Goal: Task Accomplishment & Management: Complete application form

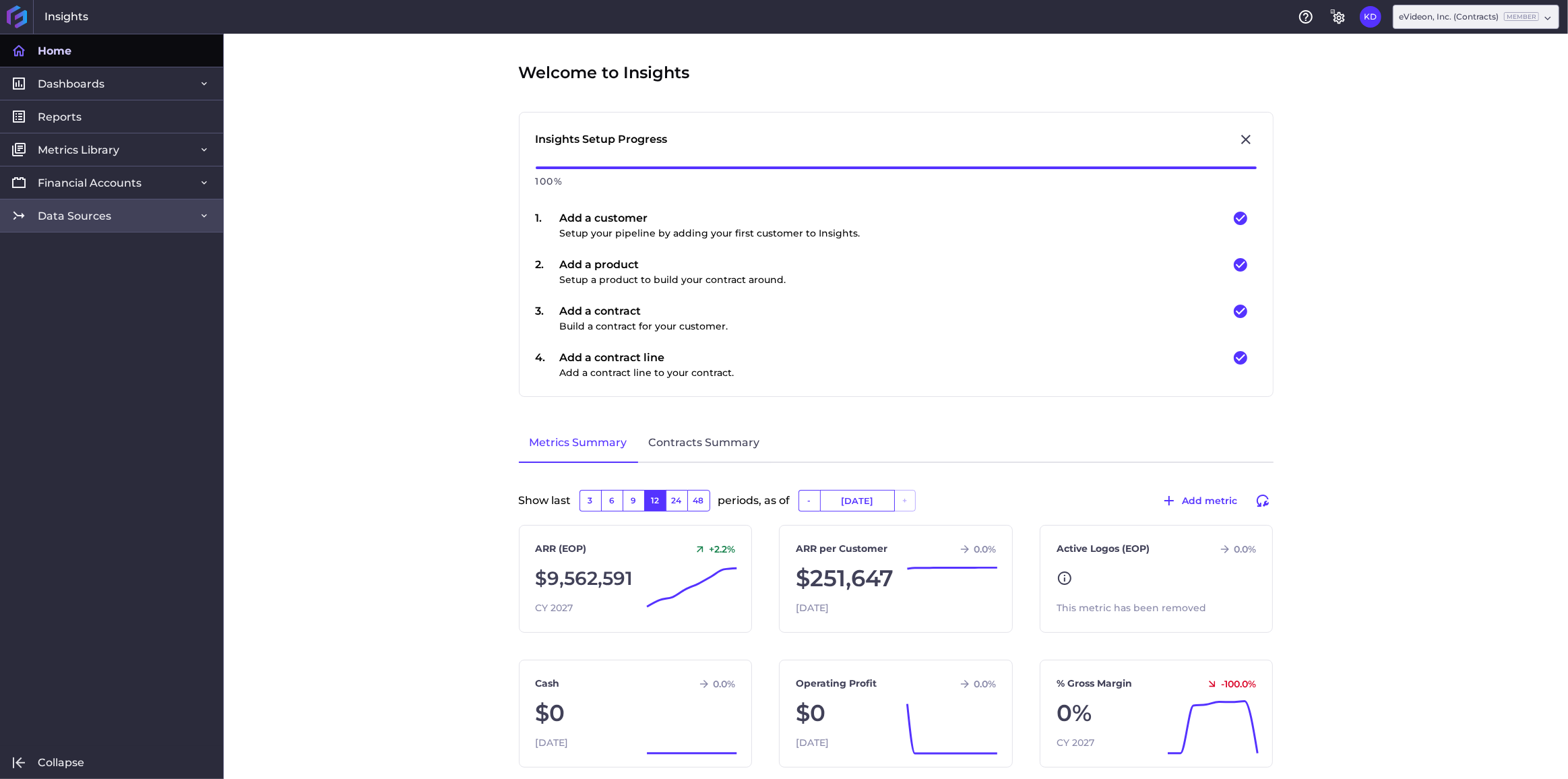
click at [148, 221] on link "Data Sources" at bounding box center [112, 215] width 223 height 33
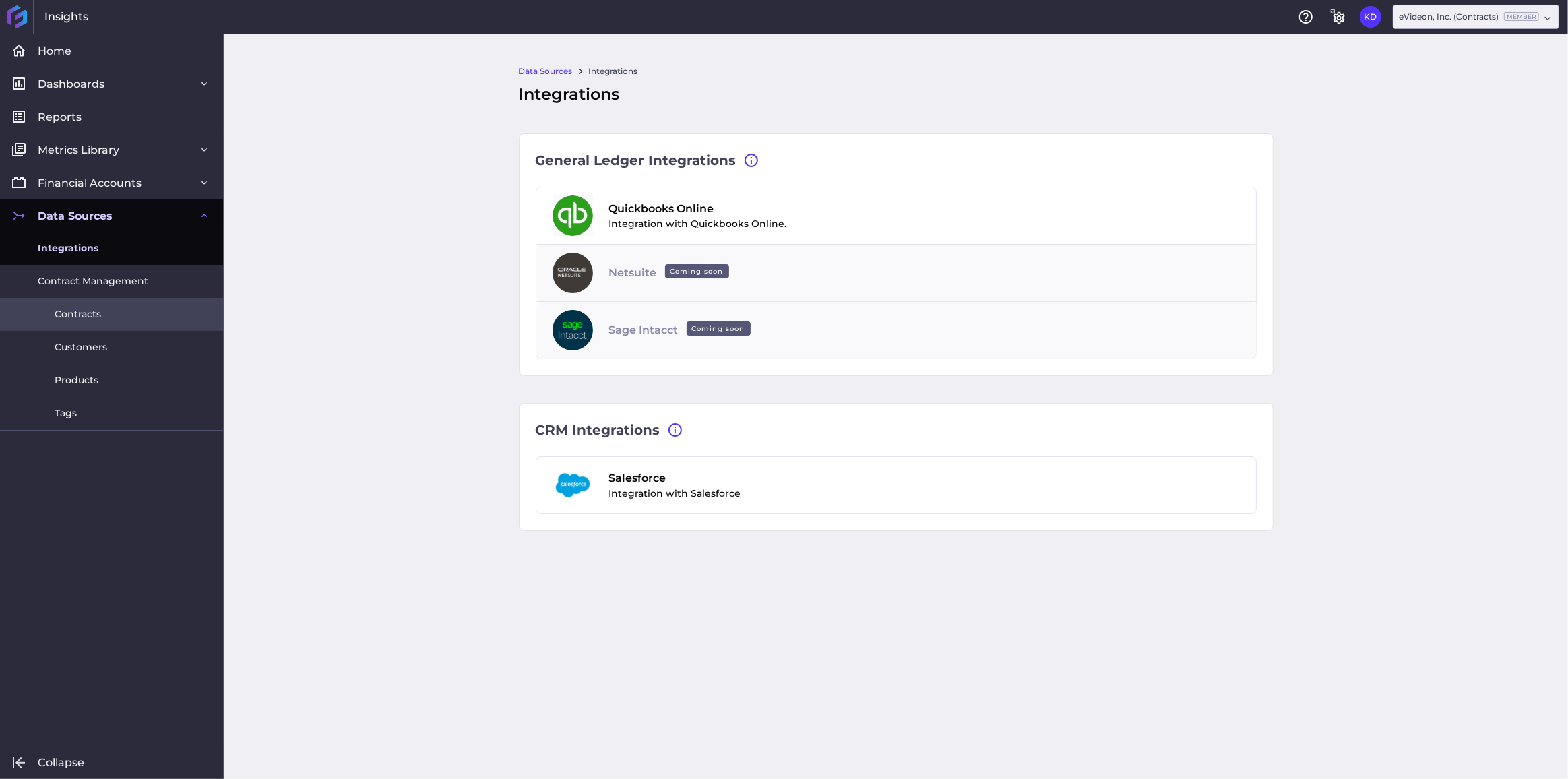
click at [88, 314] on span "Contracts" at bounding box center [77, 314] width 47 height 14
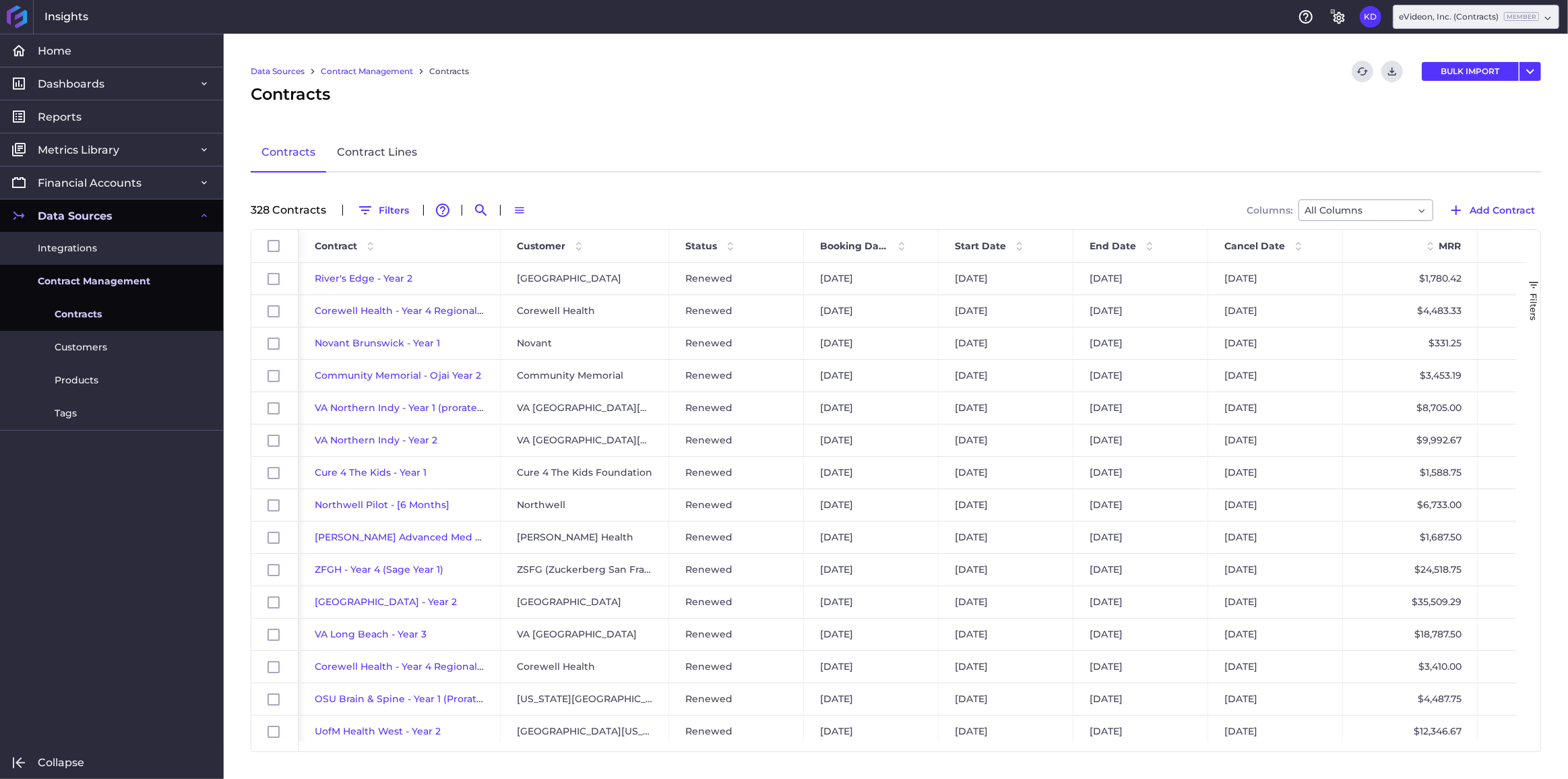
drag, startPoint x: 389, startPoint y: 218, endPoint x: 416, endPoint y: 220, distance: 27.1
click at [389, 218] on button "Filters" at bounding box center [383, 210] width 64 height 22
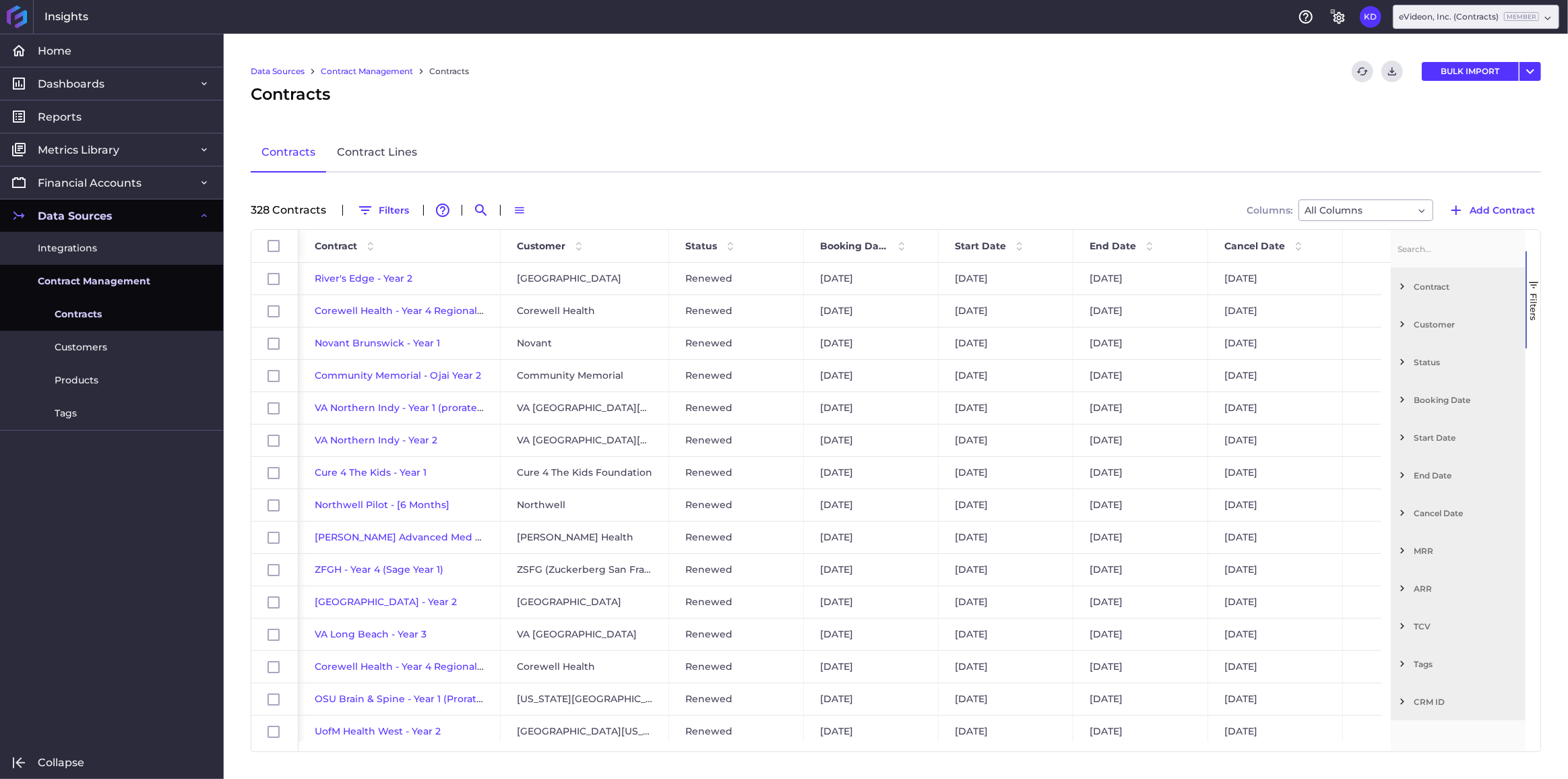
click at [1425, 322] on span "Customer" at bounding box center [1466, 325] width 106 height 11
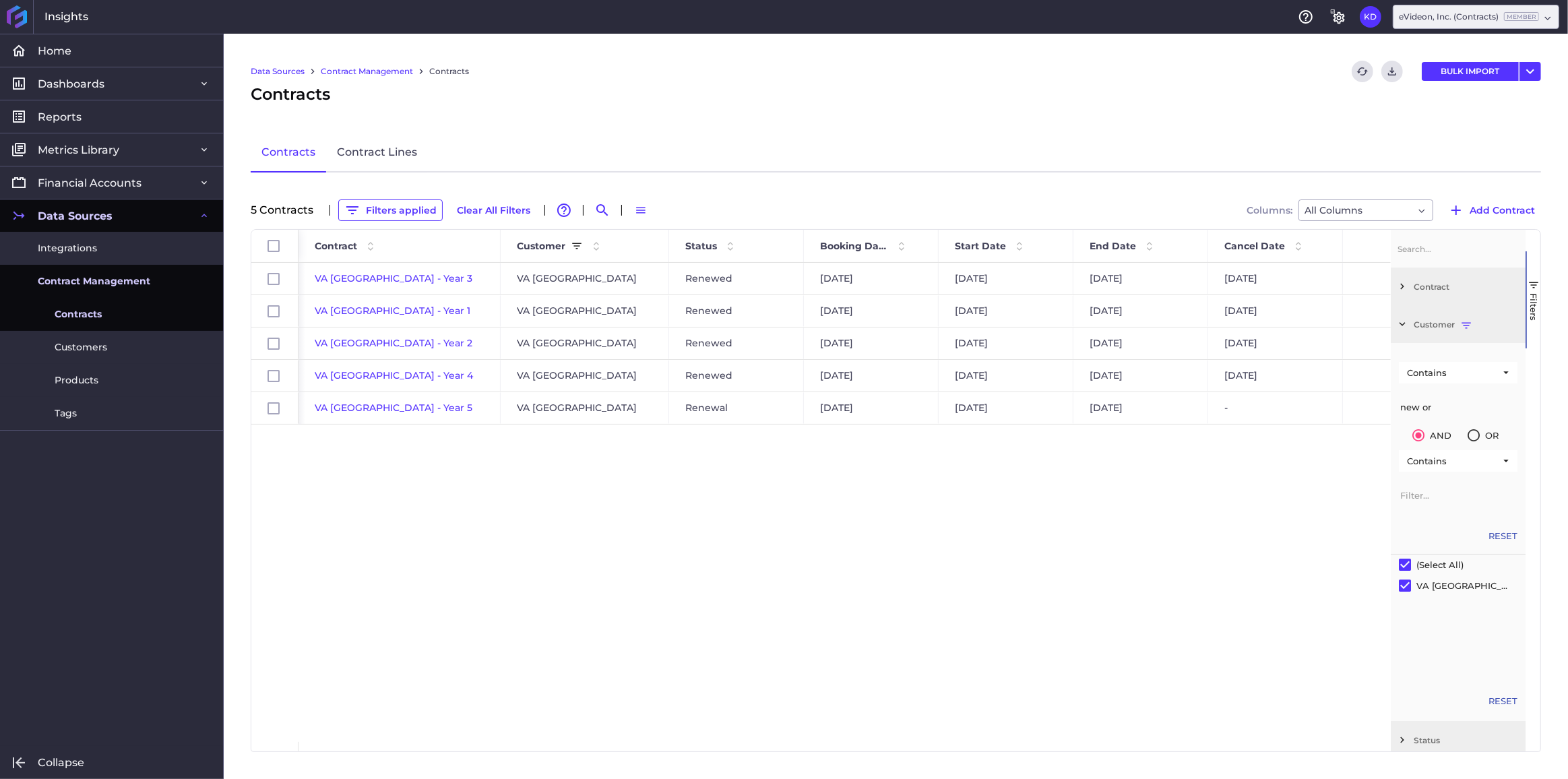
type input "new or"
click at [935, 523] on div "VA New Orleans - Year 3 VA New Orleans Renewed 10/18/2022 10/18/2022 10/17/2023…" at bounding box center [844, 501] width 1092 height 479
click at [392, 408] on span "VA New Orleans - Year 5" at bounding box center [394, 408] width 158 height 12
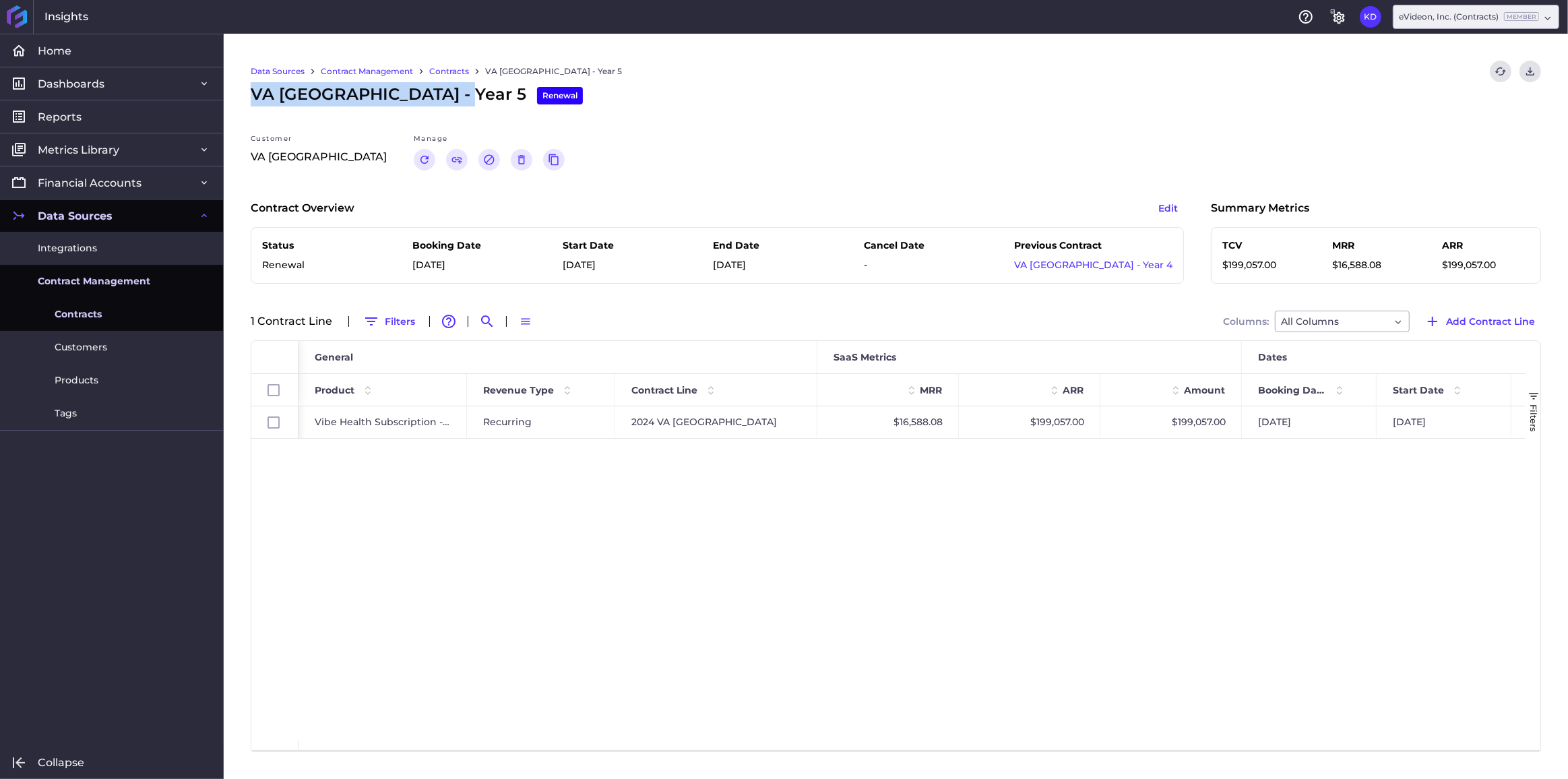
drag, startPoint x: 453, startPoint y: 95, endPoint x: 253, endPoint y: 98, distance: 200.0
click at [253, 98] on span "VA New Orleans - Year 5 Renewal" at bounding box center [416, 95] width 332 height 25
copy span "VA New Orleans - Year 5"
click at [418, 162] on icon "Renew" at bounding box center [424, 160] width 12 height 12
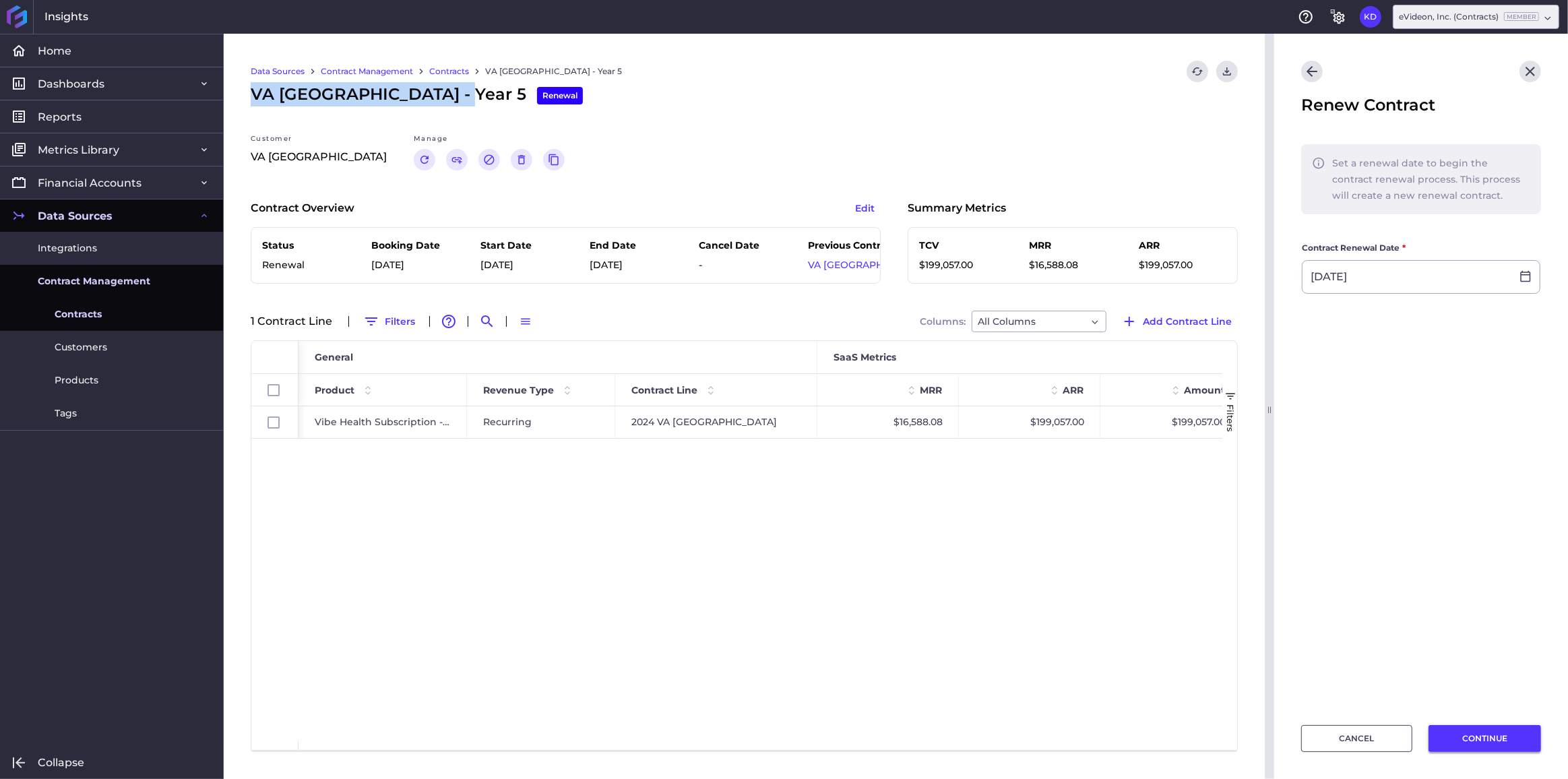
click at [1460, 739] on button "CONTINUE" at bounding box center [1485, 738] width 112 height 27
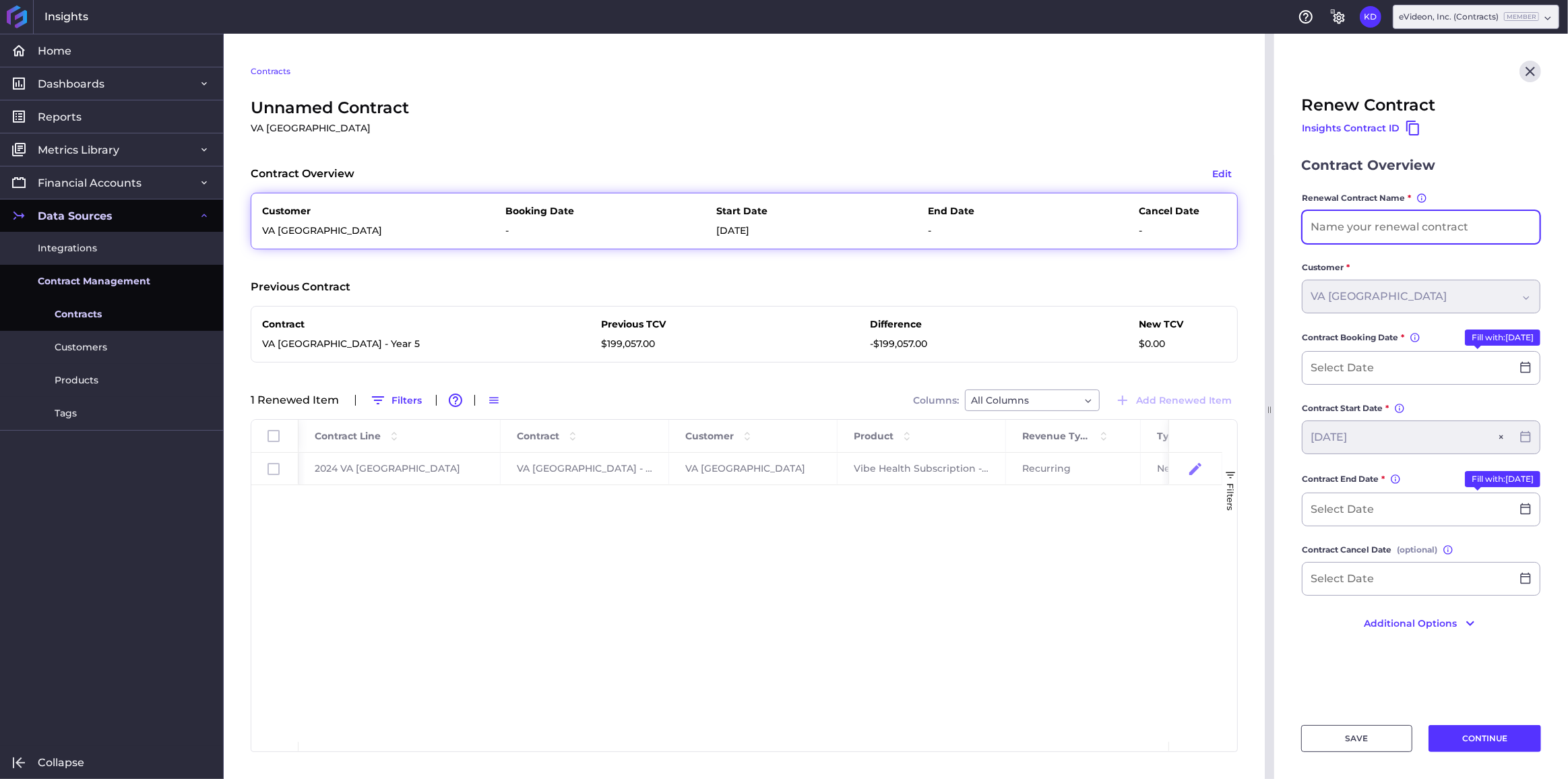
click at [1368, 223] on input at bounding box center [1421, 227] width 237 height 32
paste input "VA New Orleans - Year 5"
type input "VA New Orleans - 6-month Extension"
click at [1474, 333] on button "Fill with: 10/18/2025" at bounding box center [1503, 337] width 76 height 16
type input "10/18/2025"
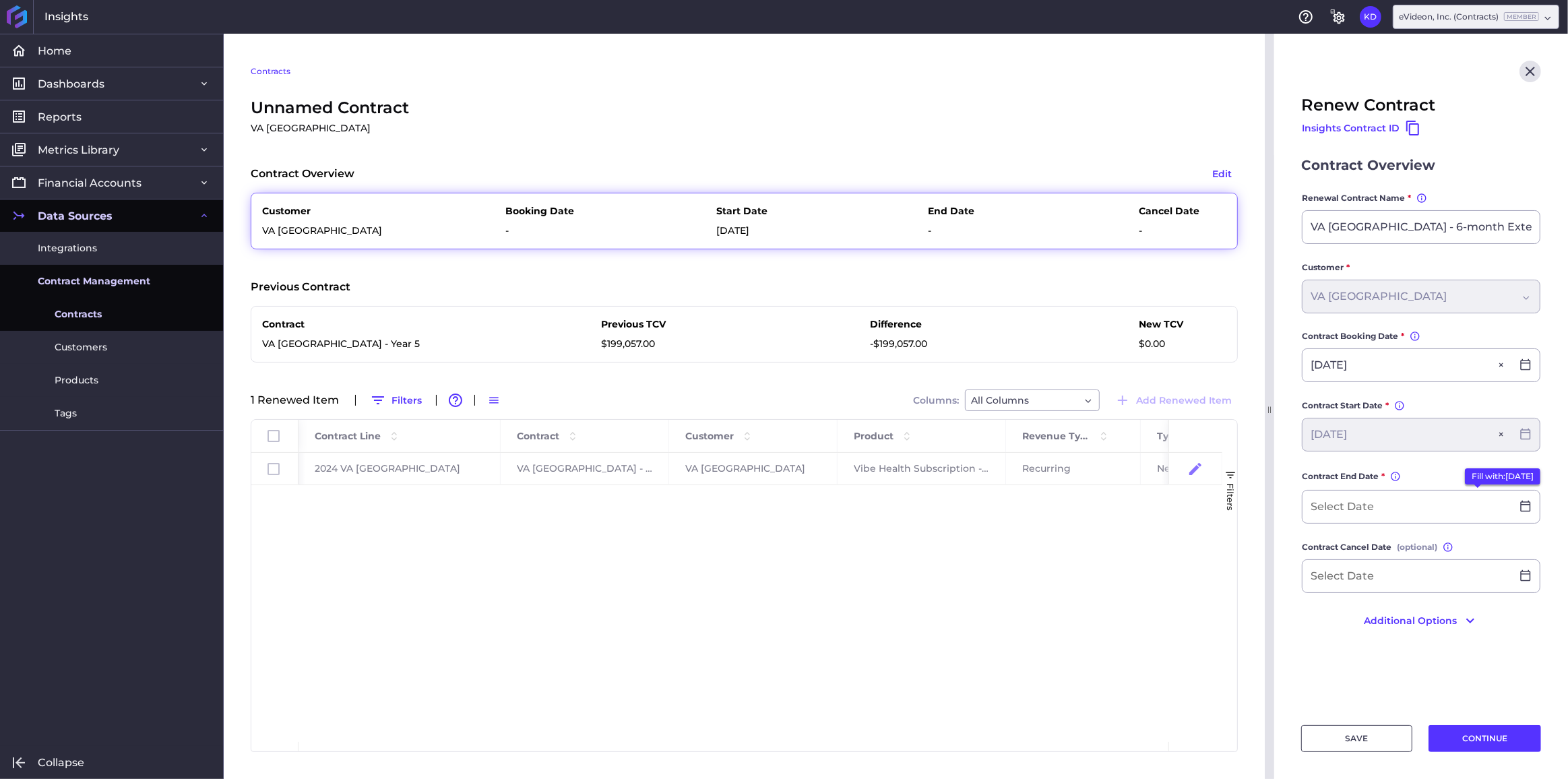
click at [1470, 472] on button "Fill with: 10/17/2026" at bounding box center [1503, 476] width 76 height 16
click at [1431, 512] on input "10/17/2026" at bounding box center [1407, 503] width 209 height 32
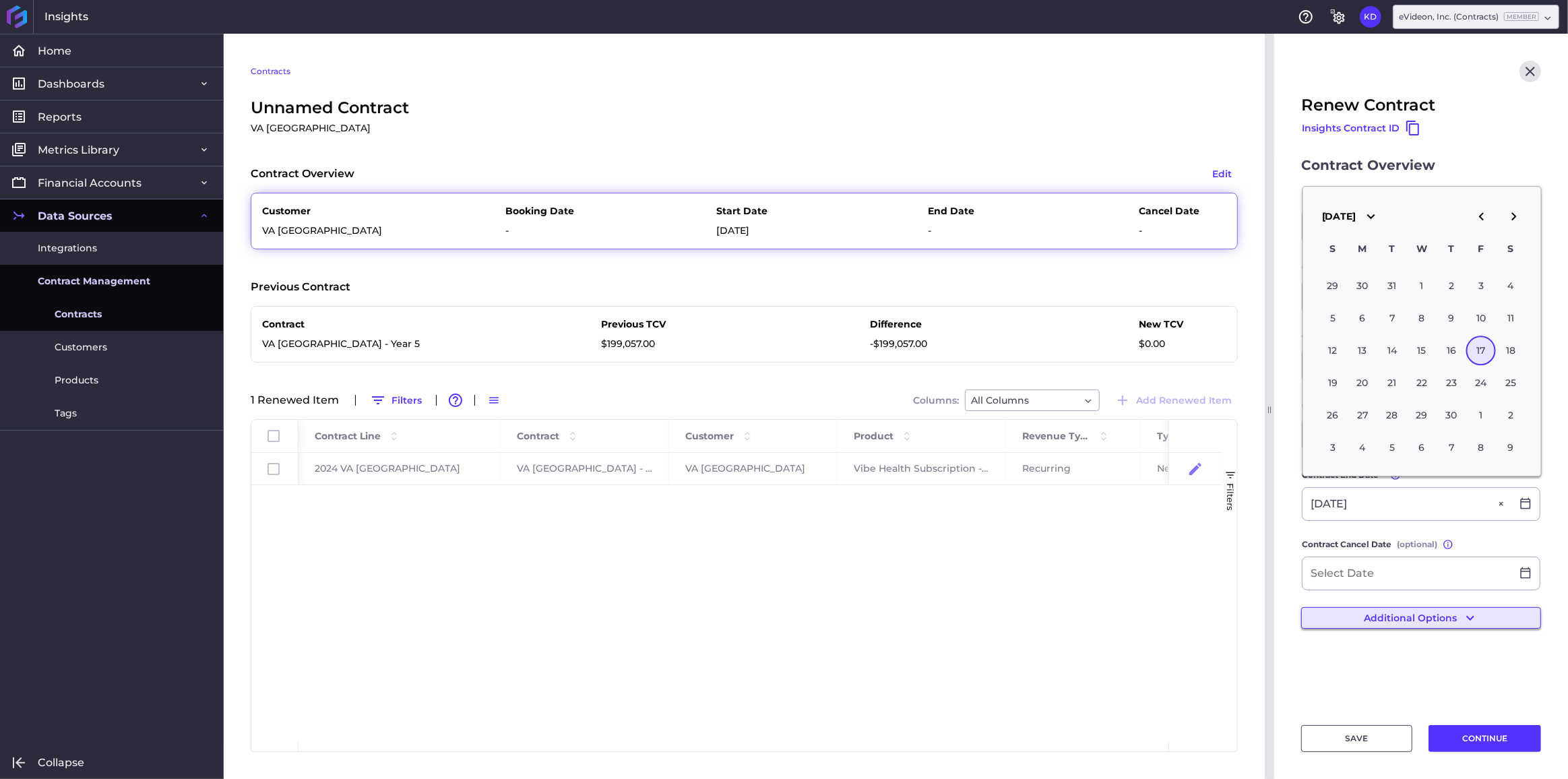
type input "04/17/2026"
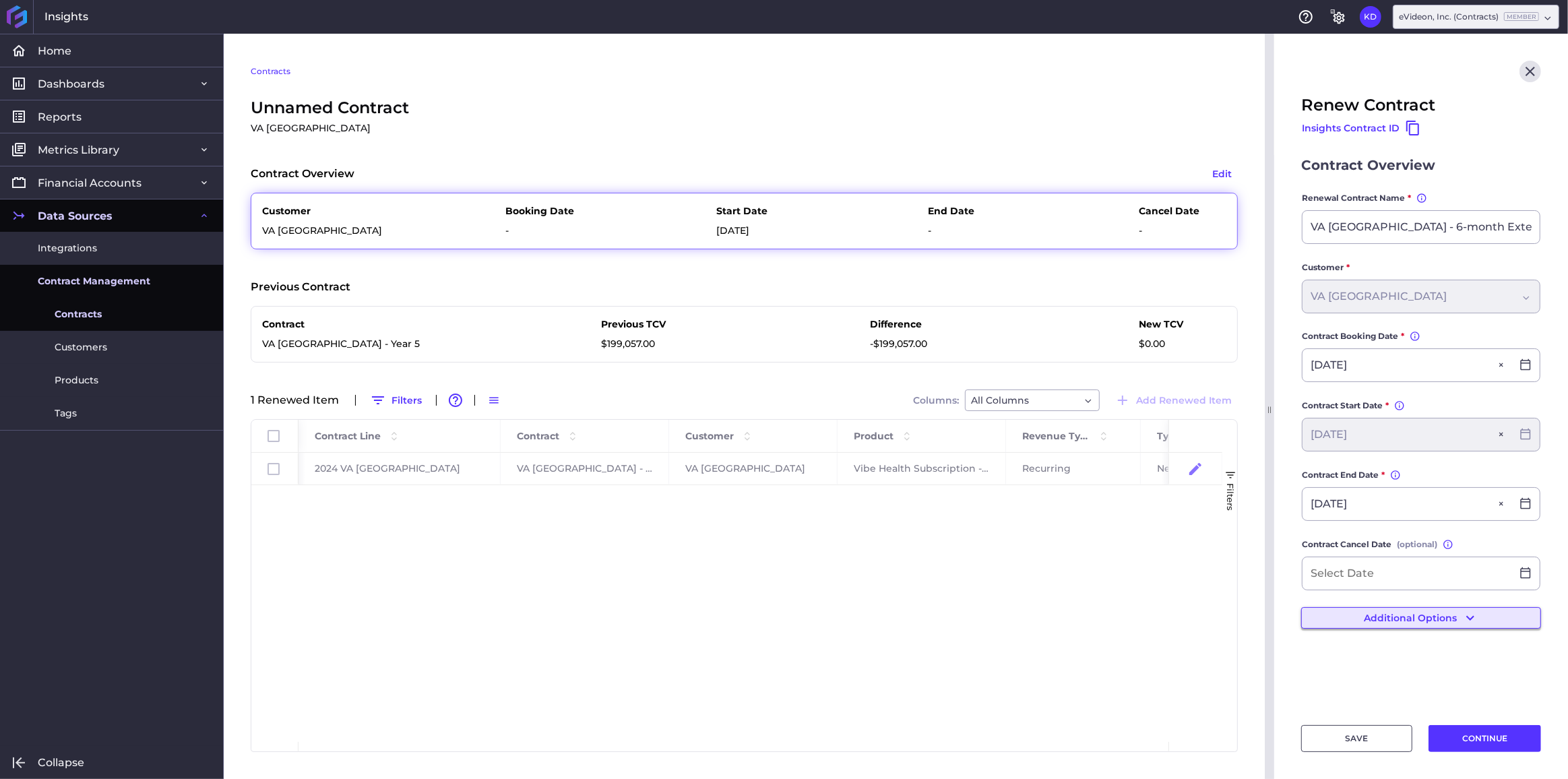
click at [1329, 612] on button "Additional Options" at bounding box center [1420, 617] width 240 height 22
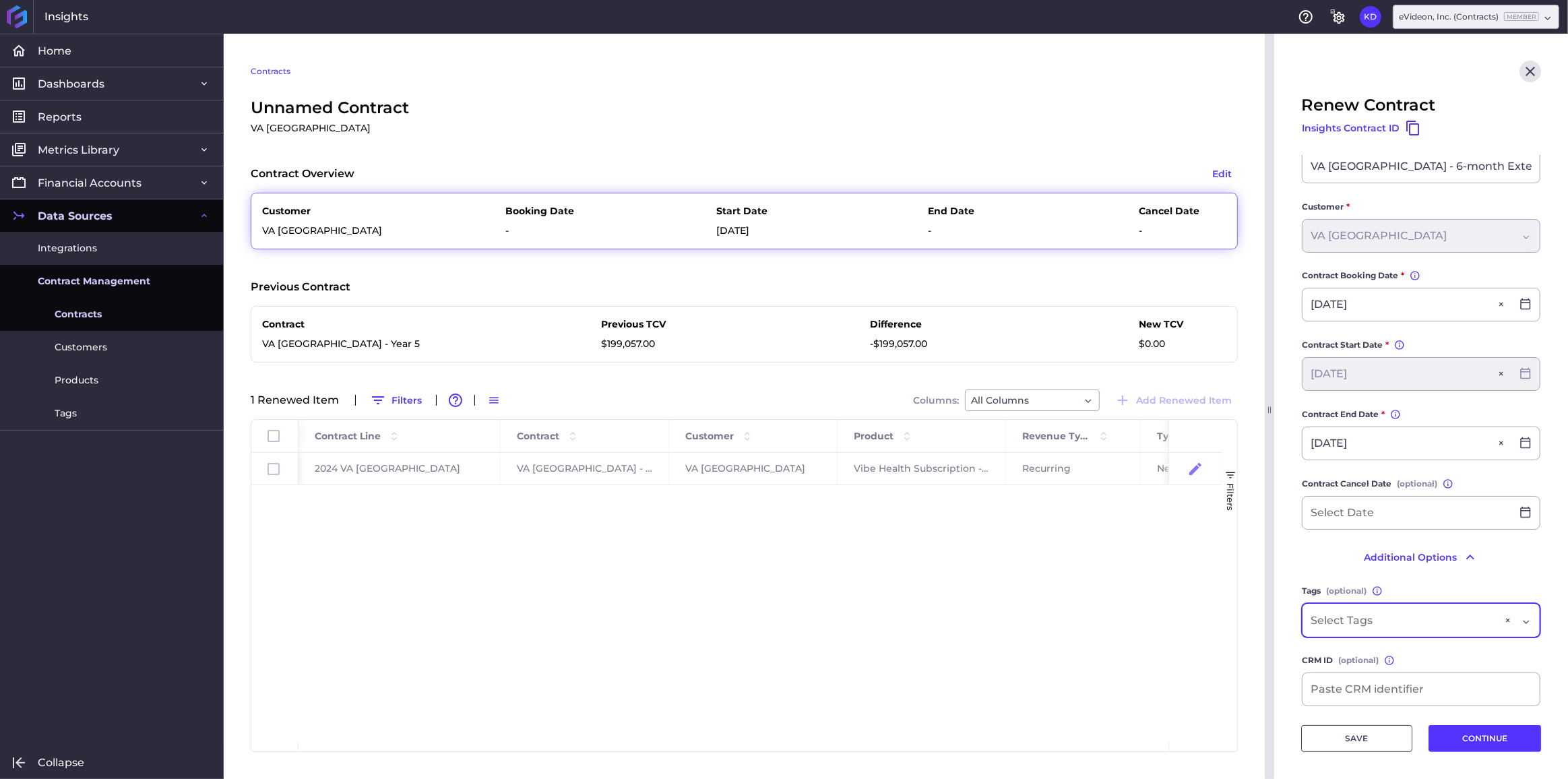
click at [1416, 621] on div "Dropdown select" at bounding box center [1404, 620] width 187 height 16
type input "new or"
click at [1384, 574] on span "VA New Orleans" at bounding box center [1420, 581] width 237 height 32
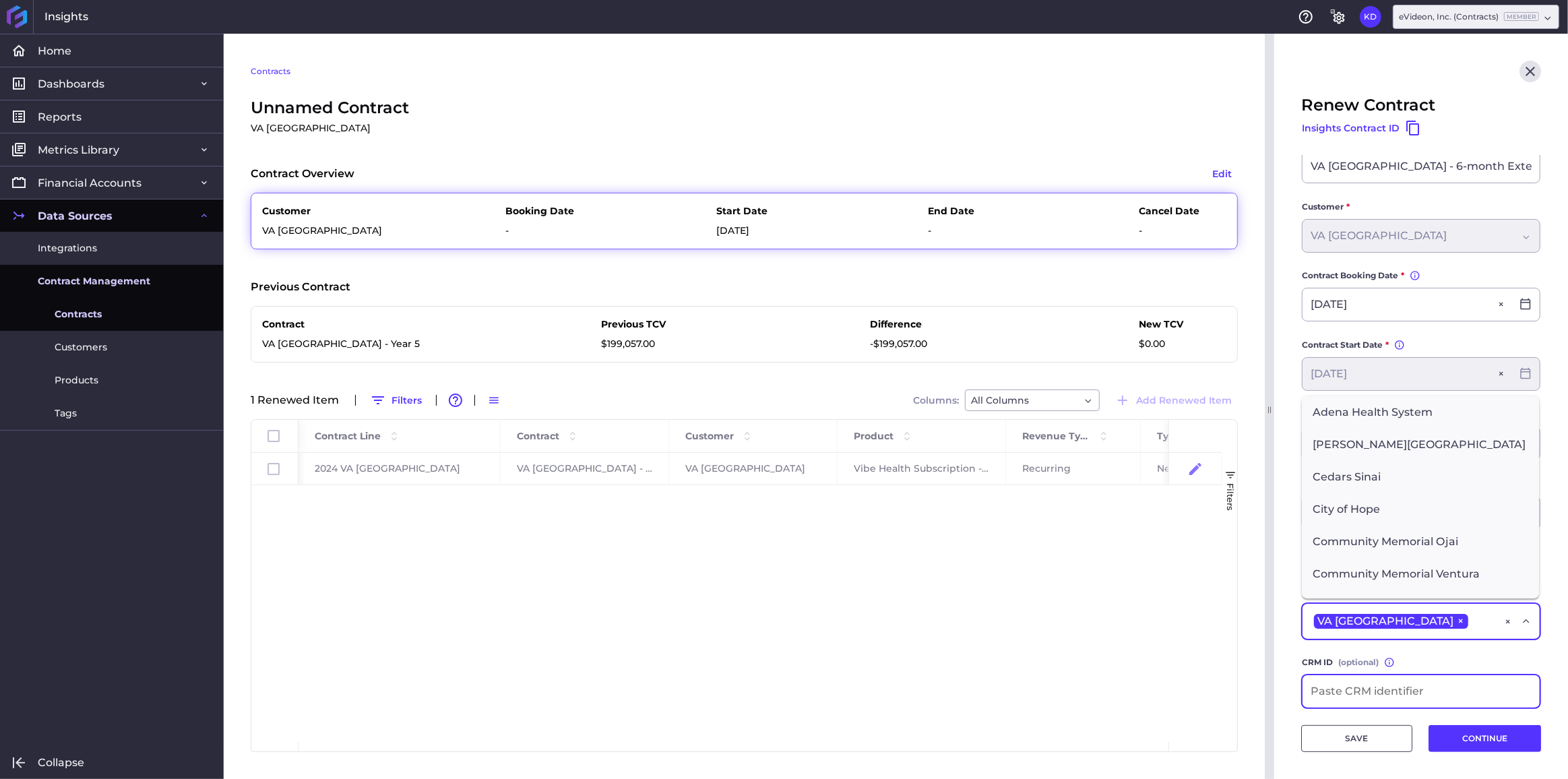
click at [1416, 680] on input at bounding box center [1421, 691] width 237 height 32
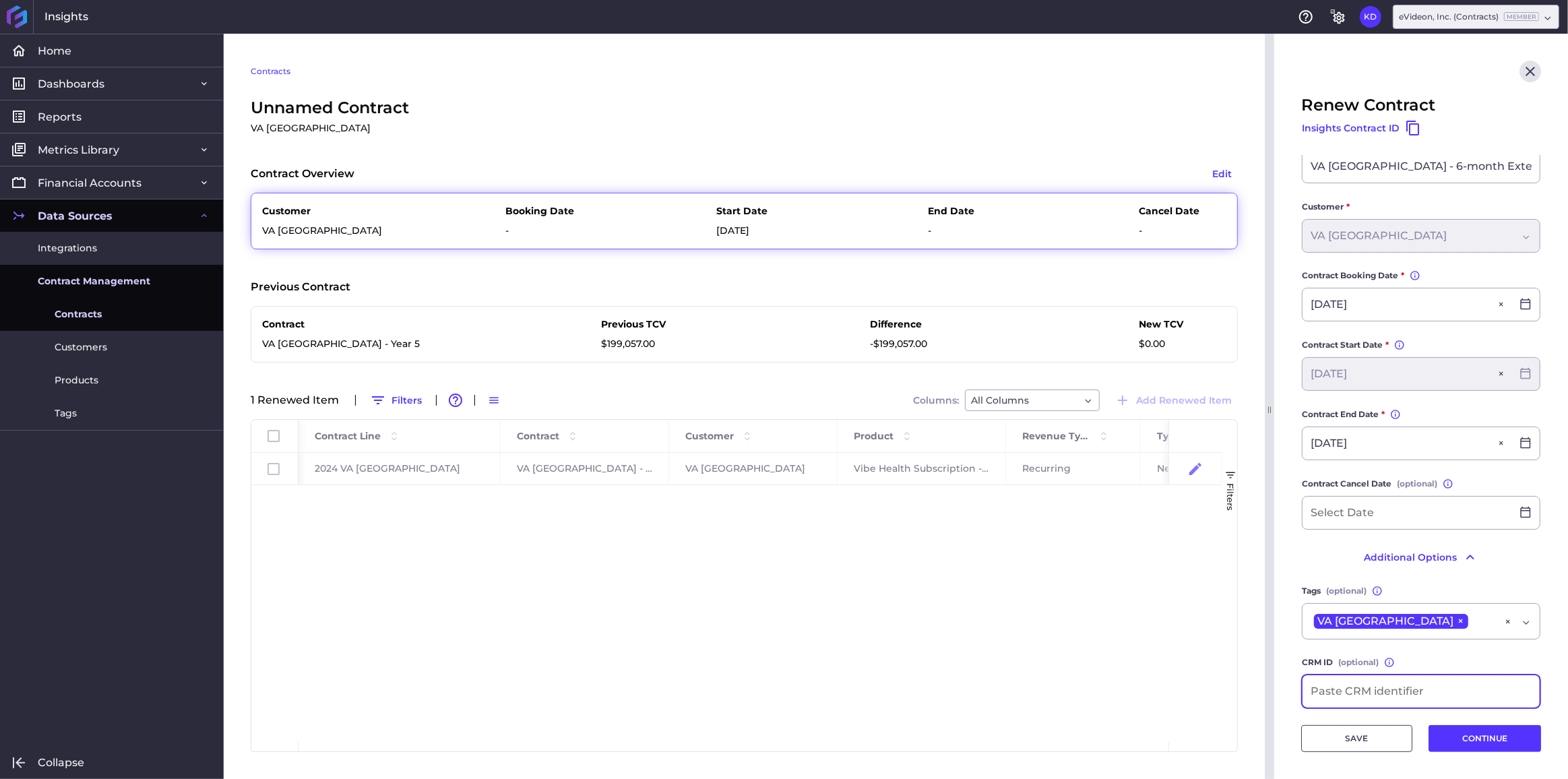
click at [1416, 680] on input at bounding box center [1421, 691] width 237 height 32
type input "SO-1058"
click at [1507, 732] on button "CONTINUE" at bounding box center [1485, 738] width 112 height 27
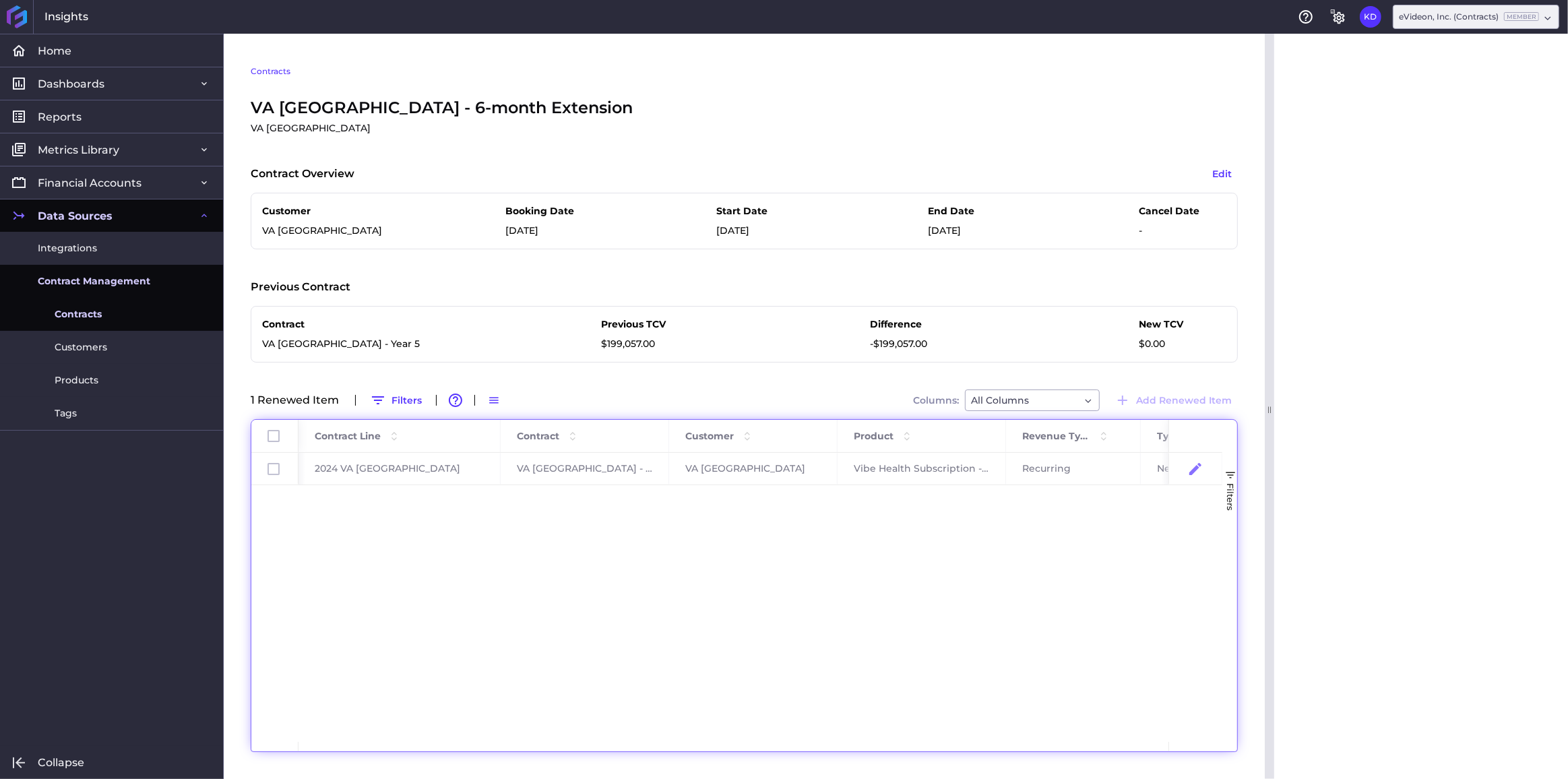
scroll to position [0, 0]
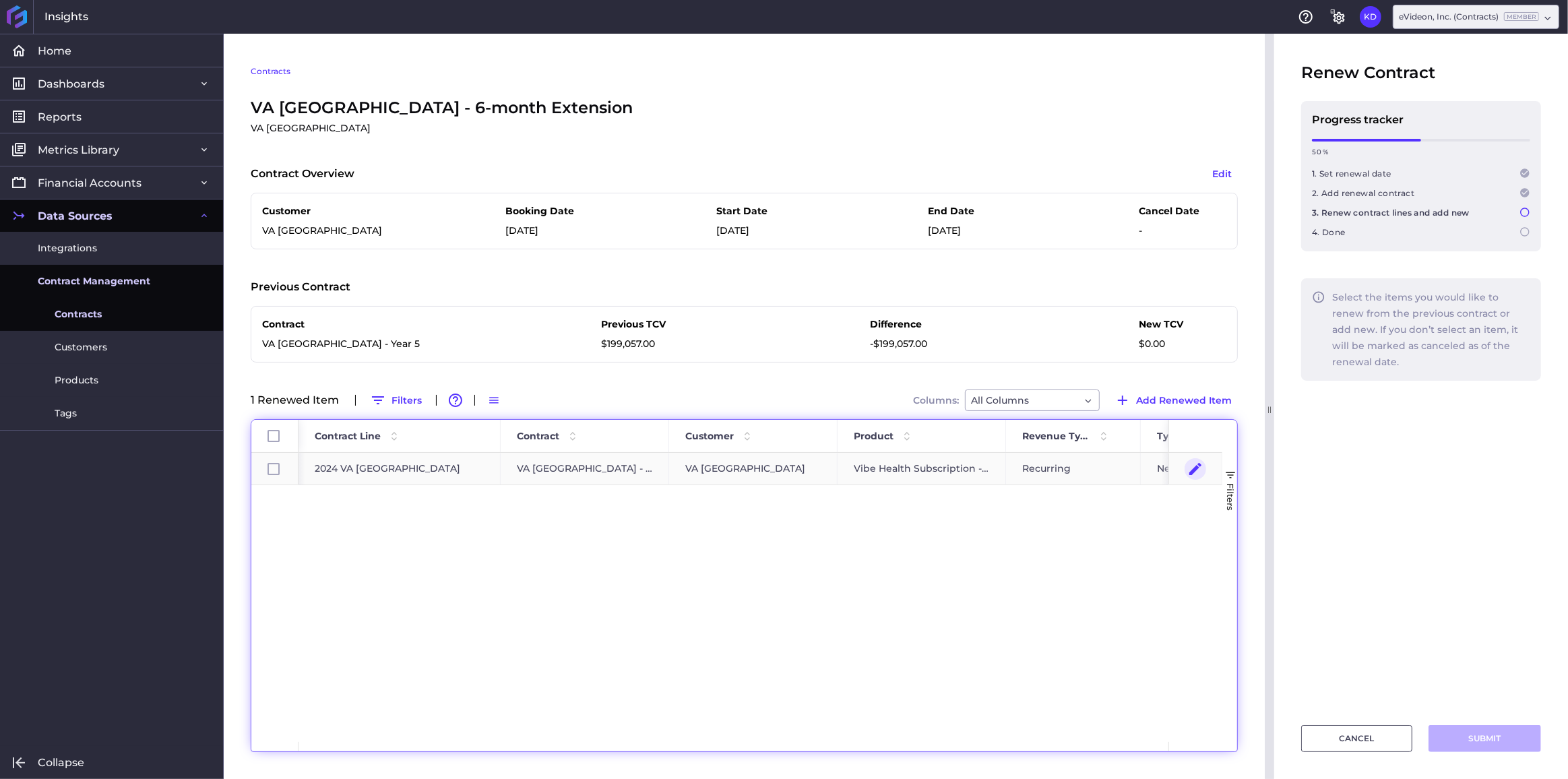
click at [1194, 465] on icon "Press SPACE to select this row." at bounding box center [1196, 469] width 16 height 16
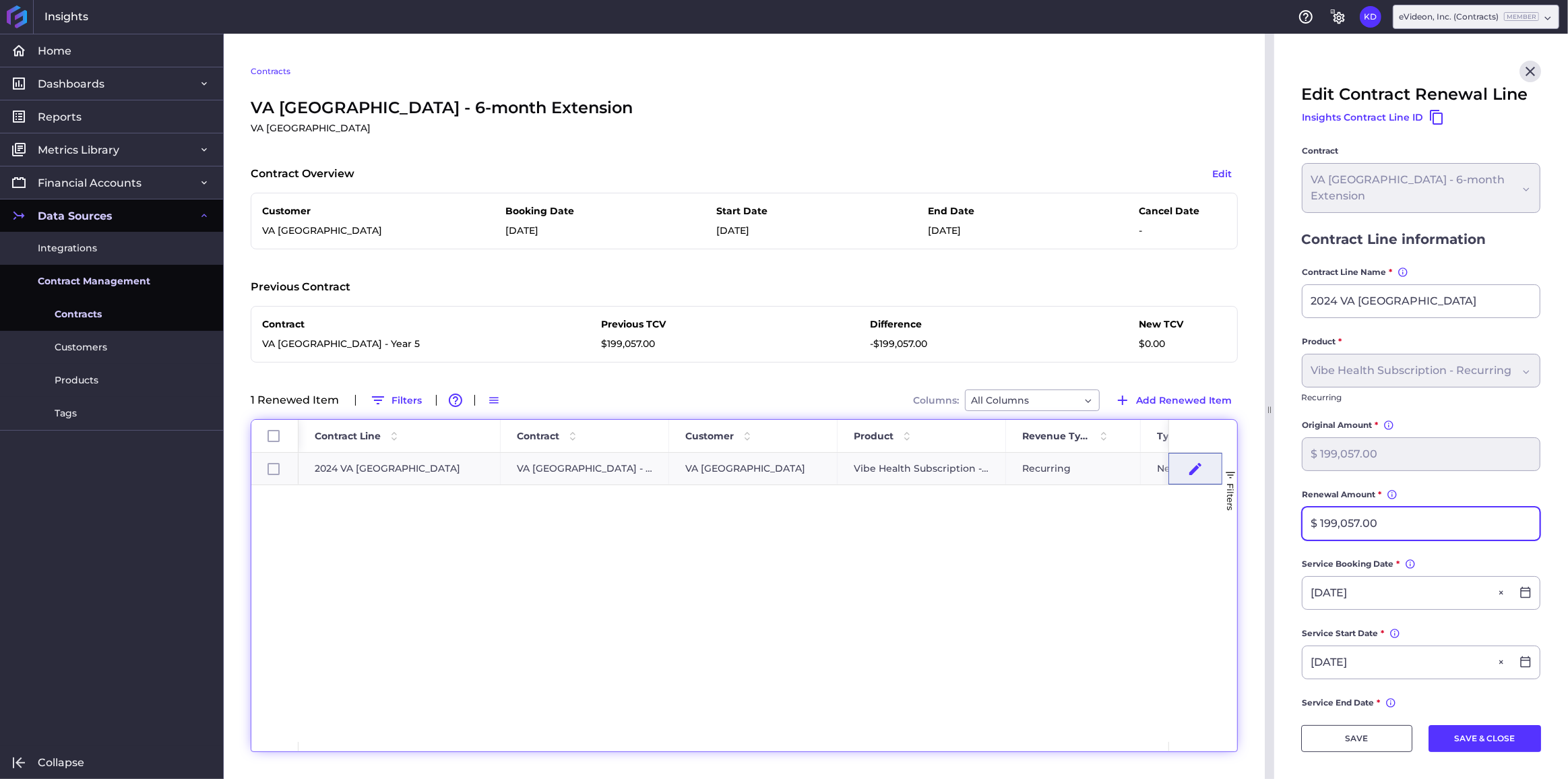
click at [1392, 534] on input "$ 199,057.00" at bounding box center [1421, 523] width 237 height 32
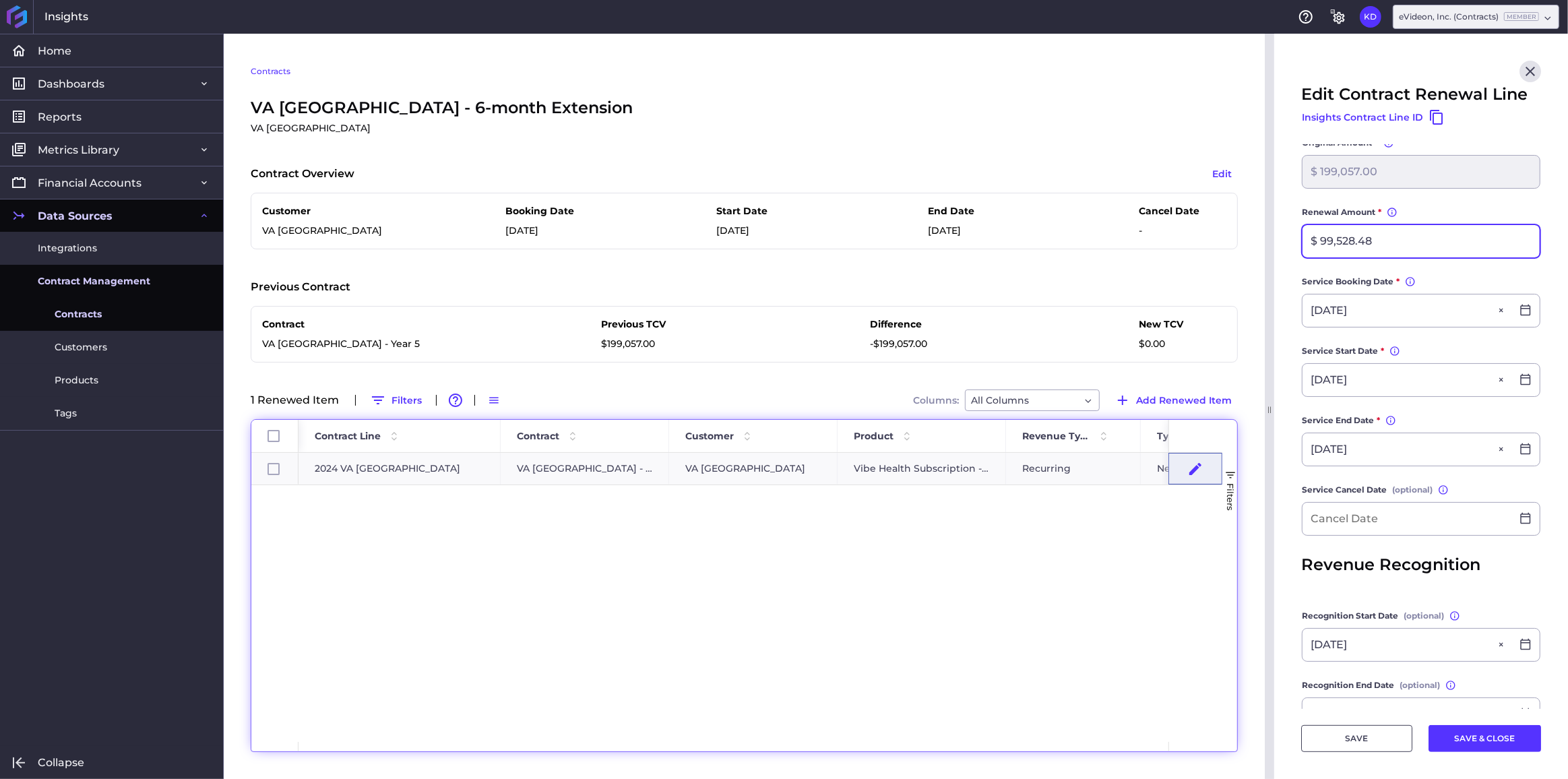
scroll to position [370, 0]
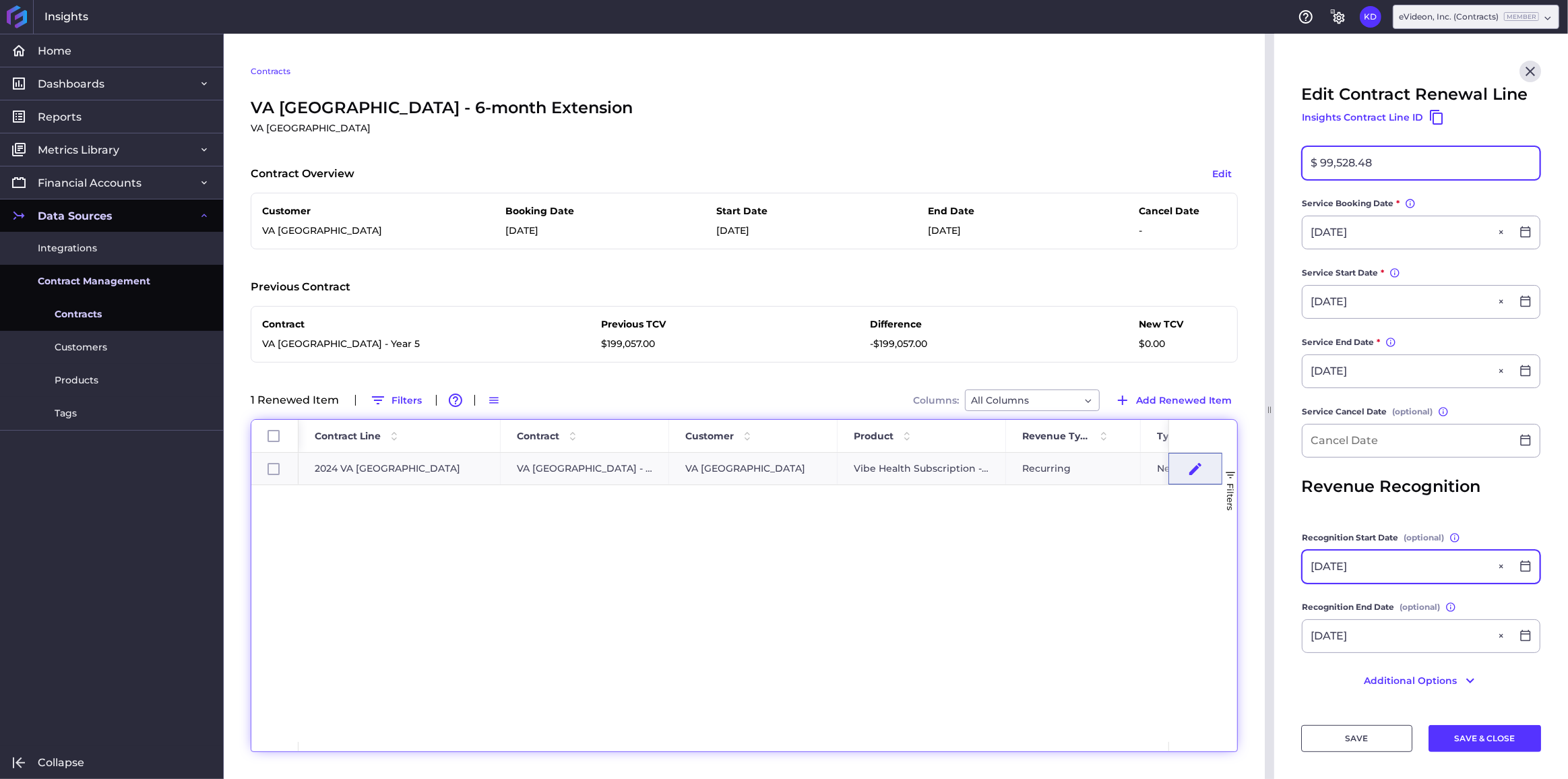
type input "$ 99,528.48"
click at [1402, 572] on input "10/18/2024" at bounding box center [1407, 566] width 209 height 32
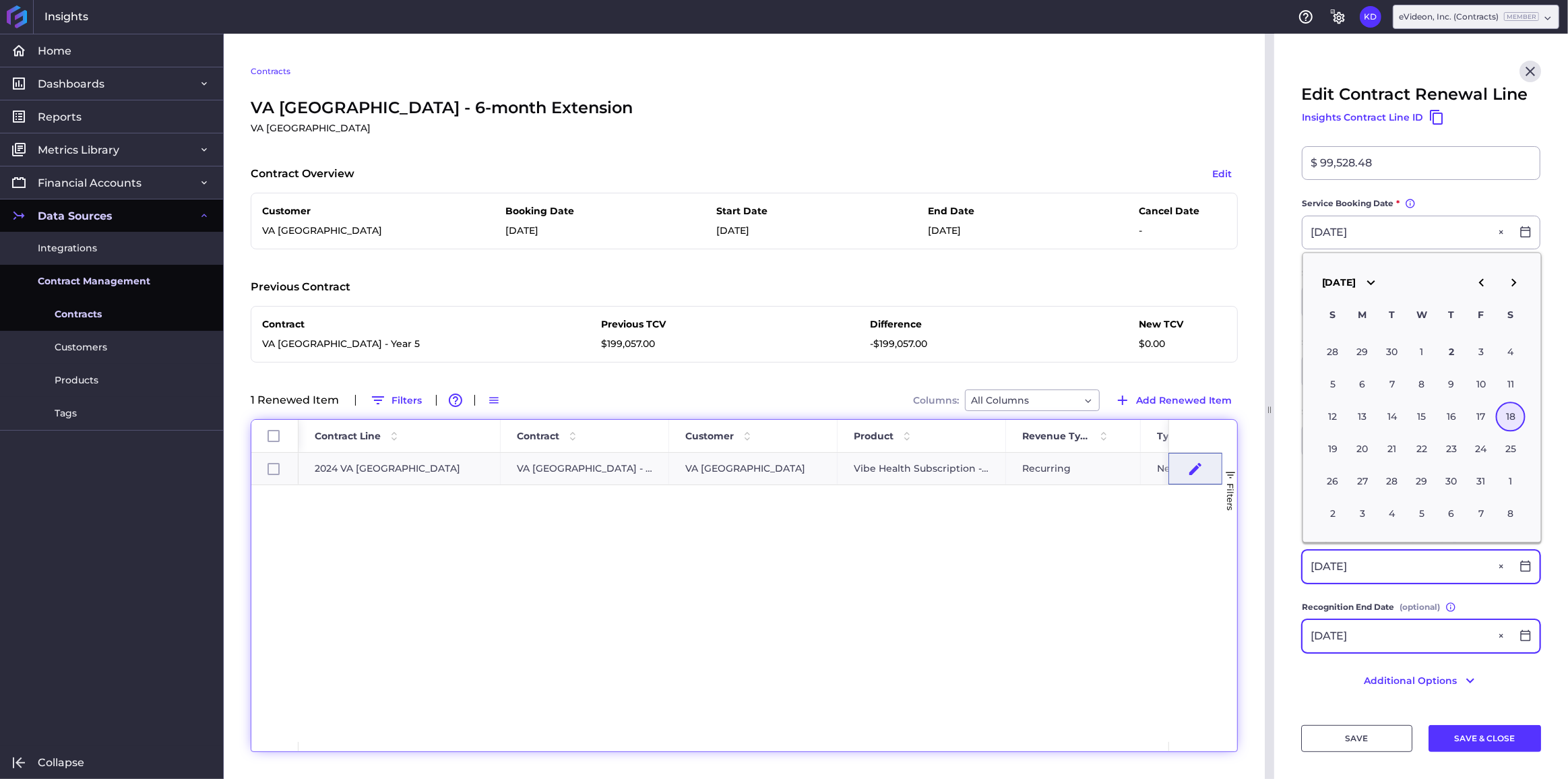
type input "10/18/2025"
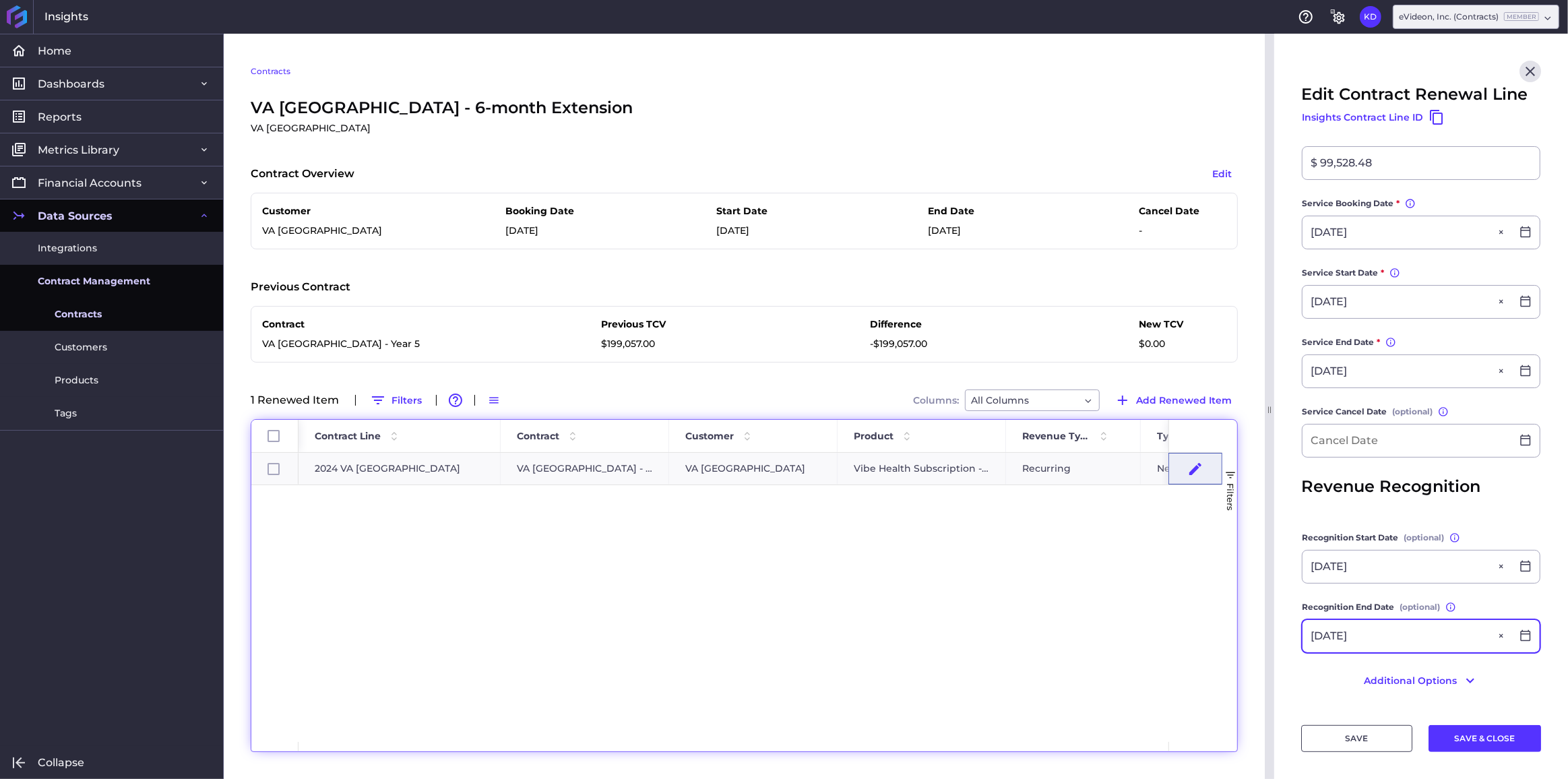
click at [1391, 646] on input "10/17/2025" at bounding box center [1407, 636] width 209 height 32
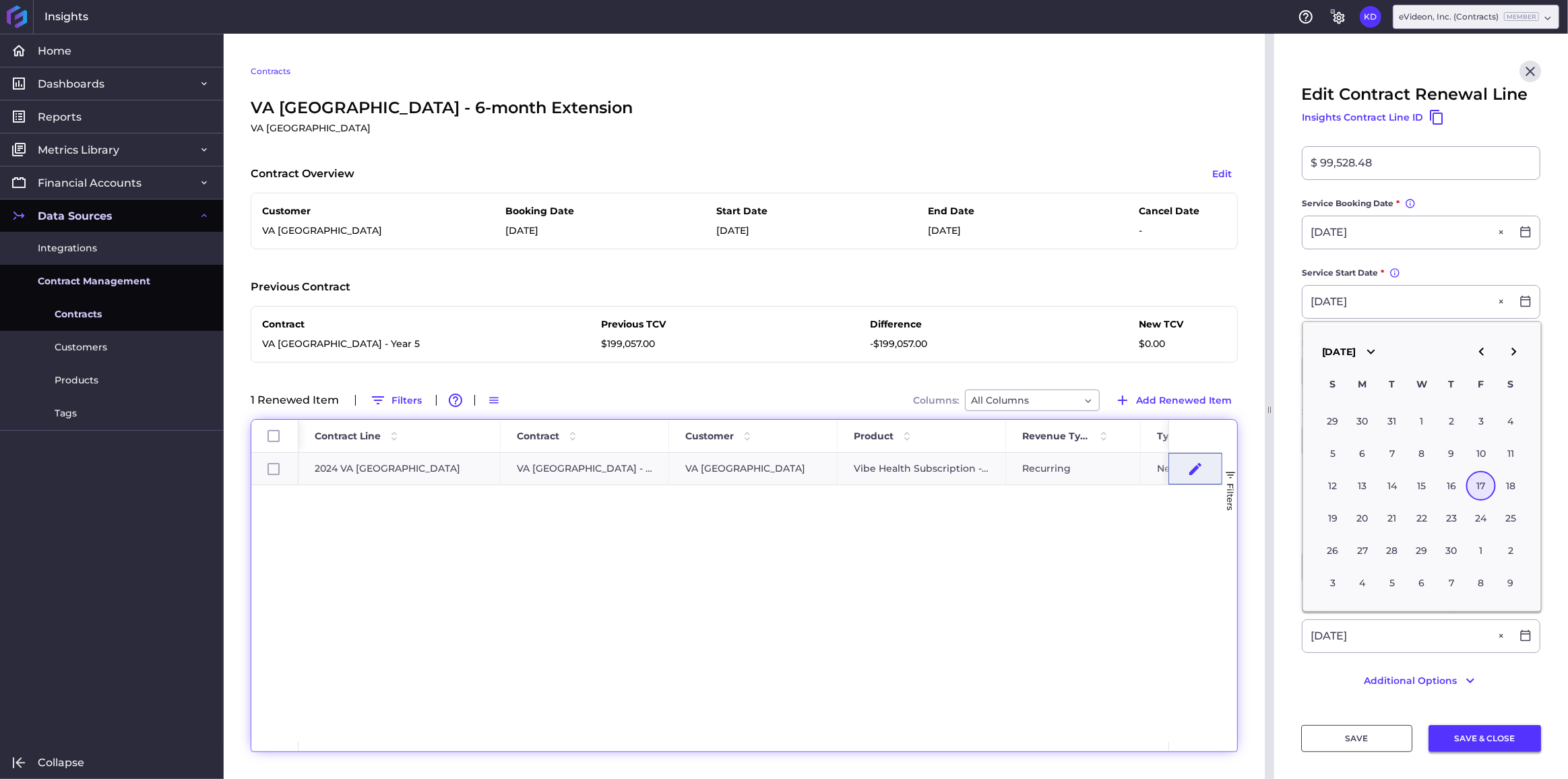
type input "04/17/2026"
click at [1467, 738] on button "SAVE & CLOSE" at bounding box center [1485, 738] width 112 height 27
checkbox input "true"
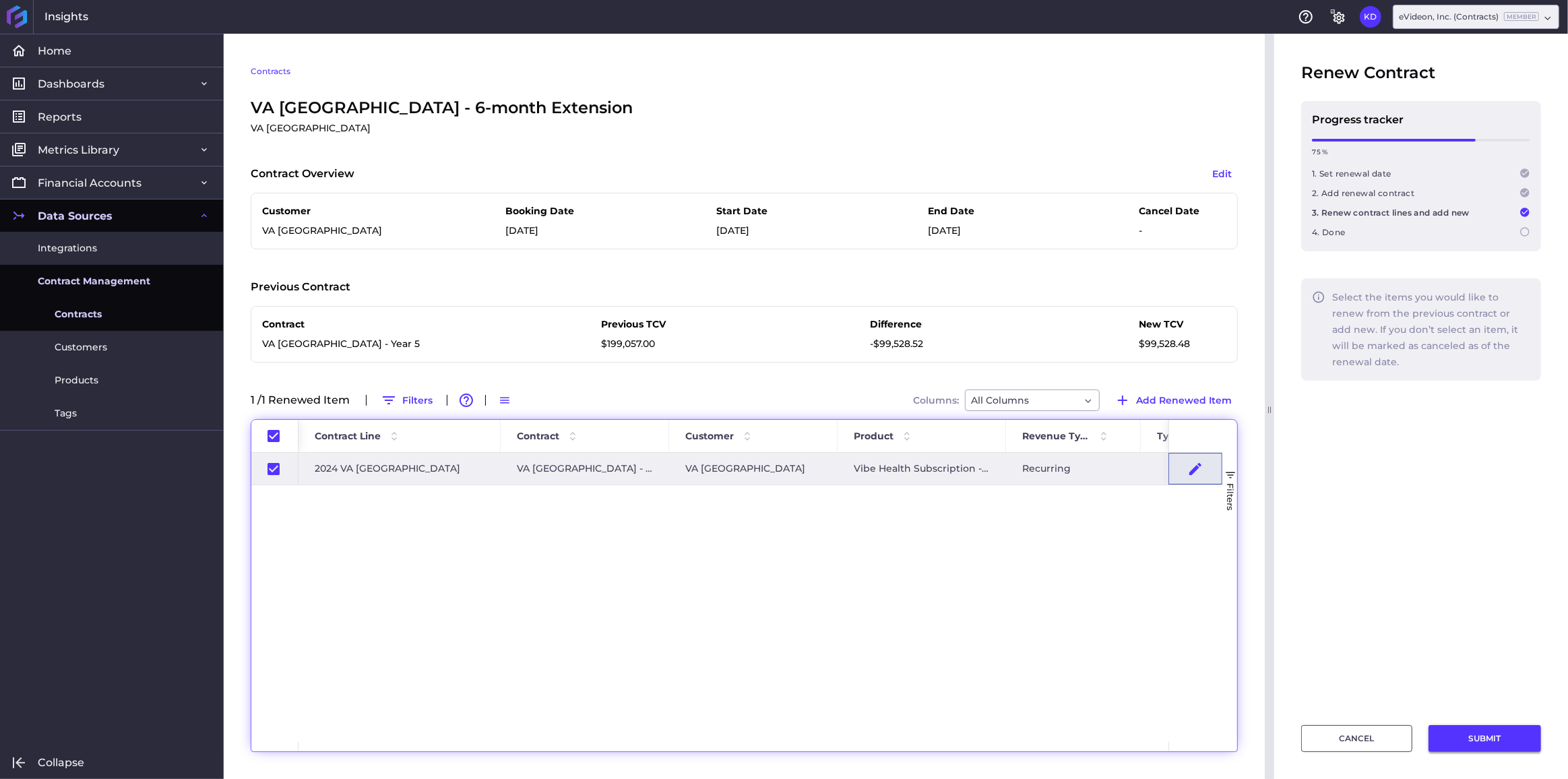
click at [1471, 737] on button "SUBMIT" at bounding box center [1485, 738] width 112 height 27
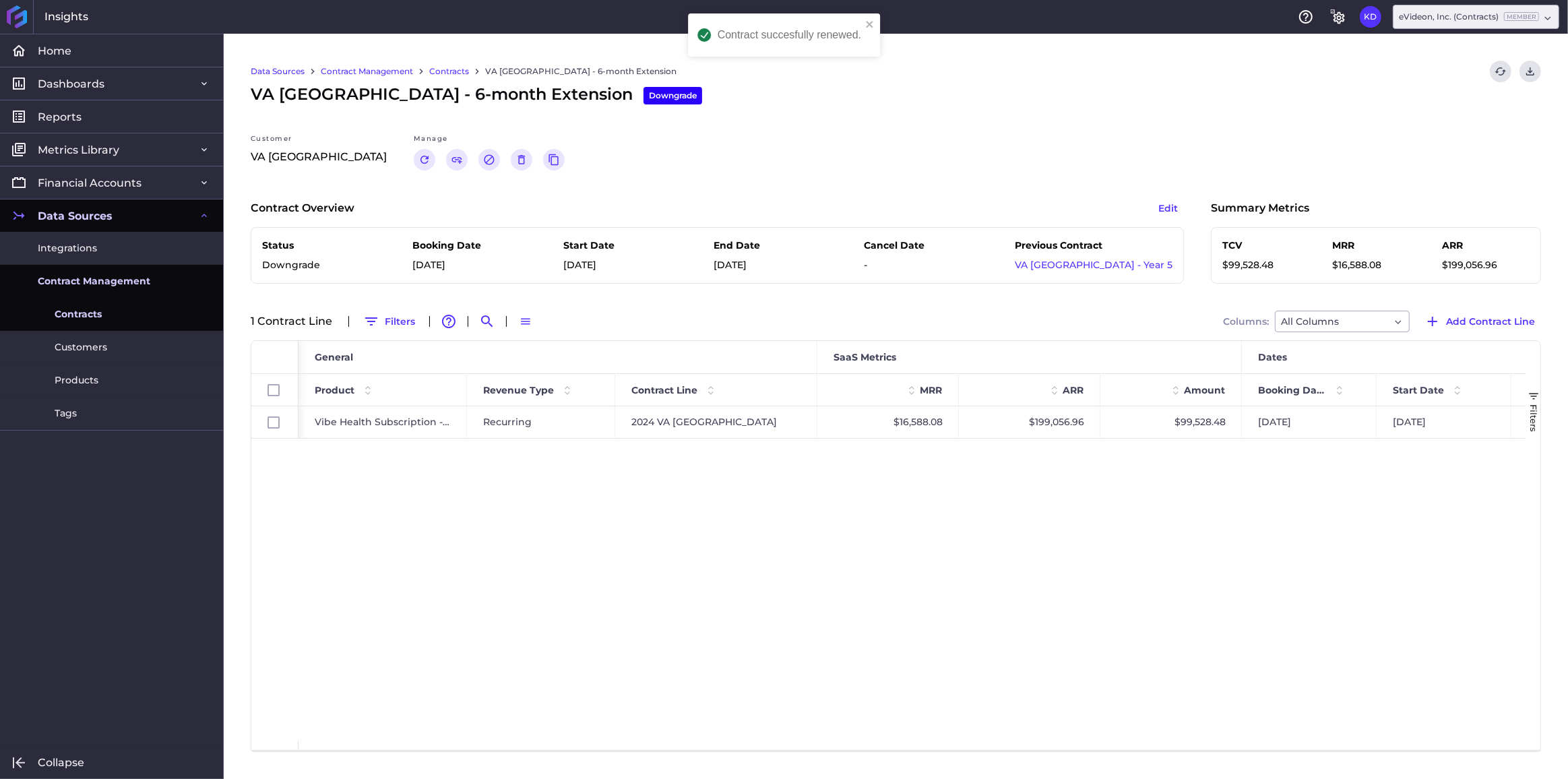
click at [453, 70] on link "Contracts" at bounding box center [449, 71] width 40 height 12
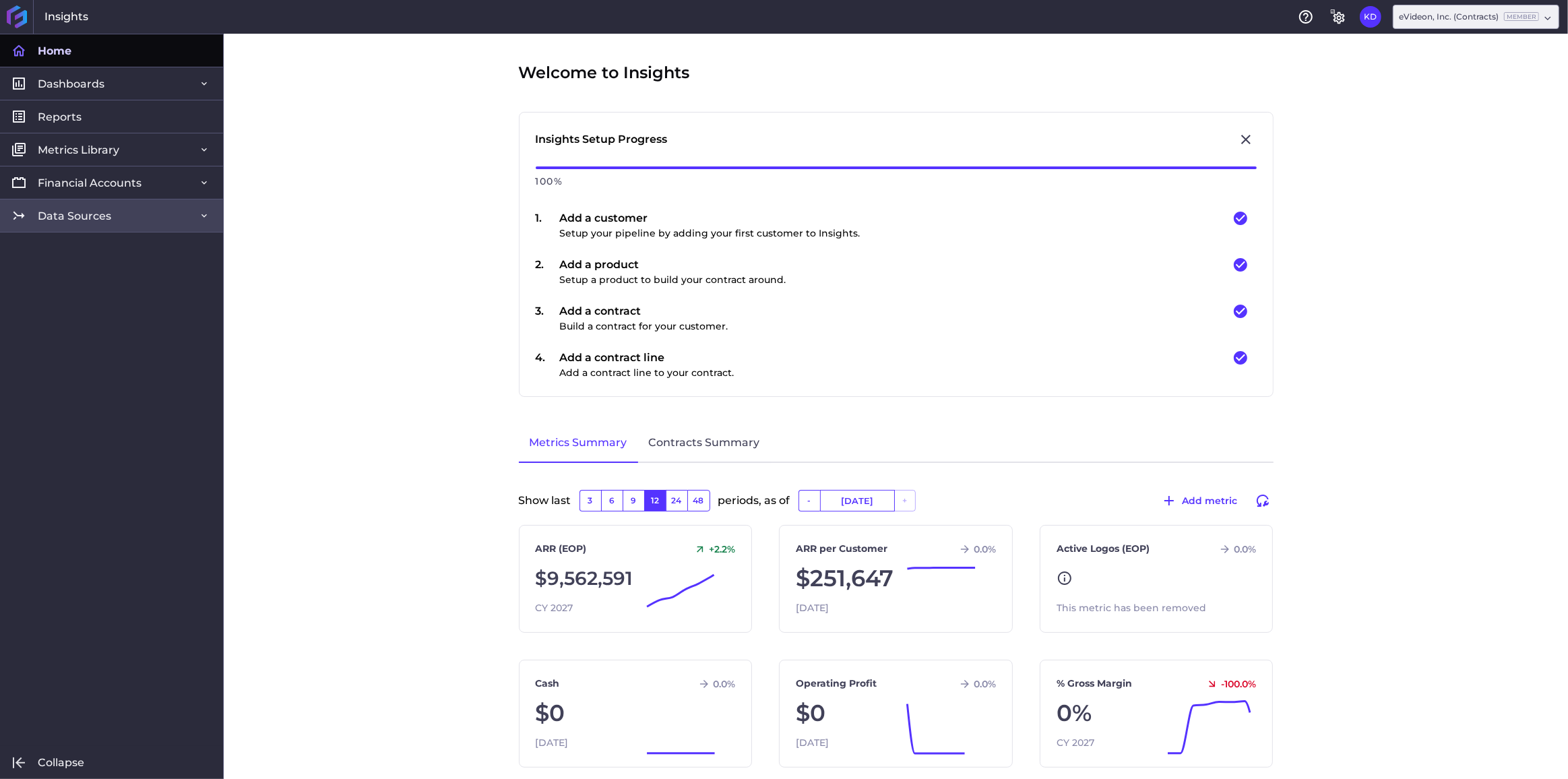
click at [109, 209] on span "Data Sources" at bounding box center [75, 216] width 74 height 14
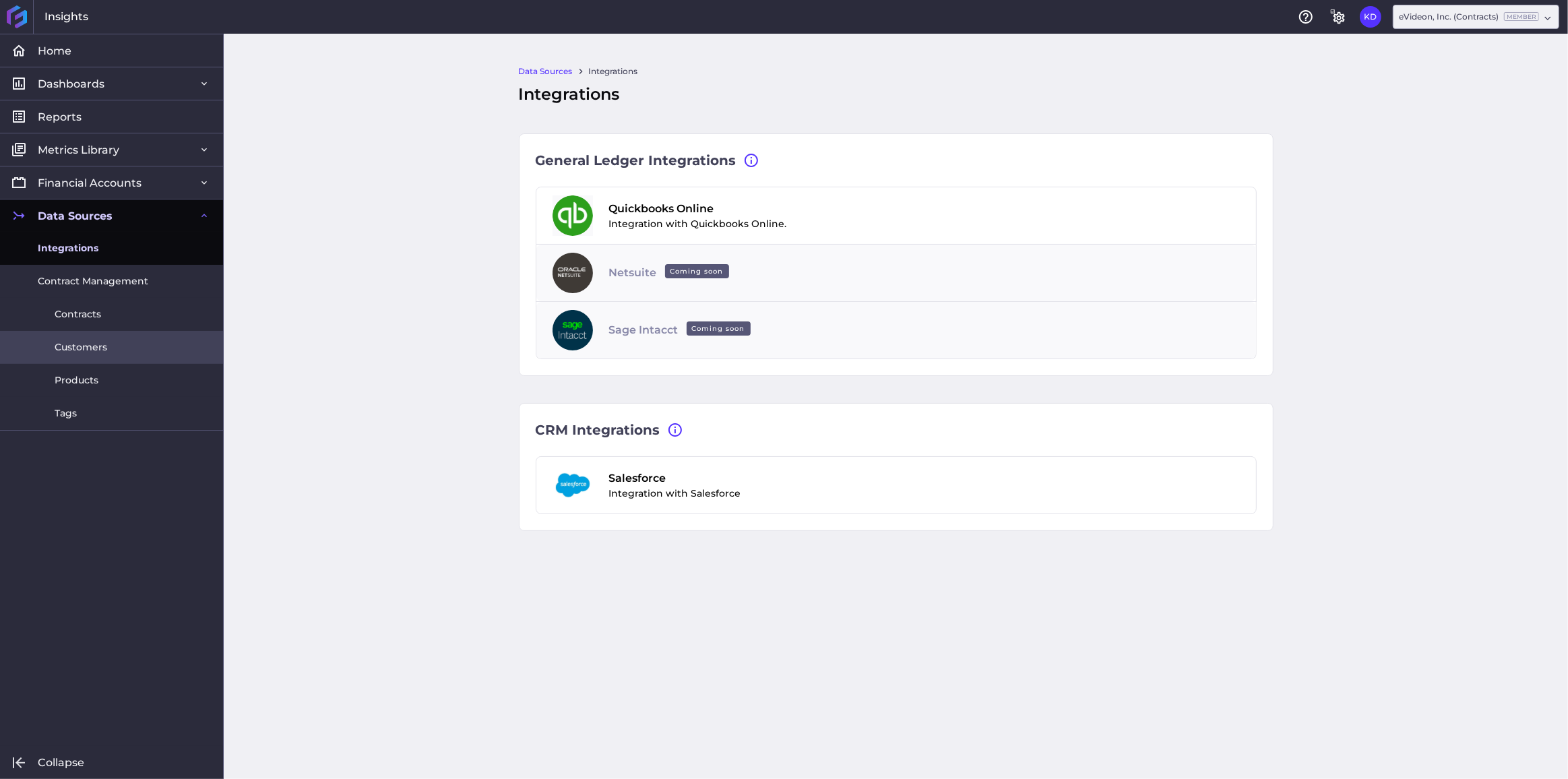
click at [77, 343] on span "Customers" at bounding box center [81, 347] width 53 height 14
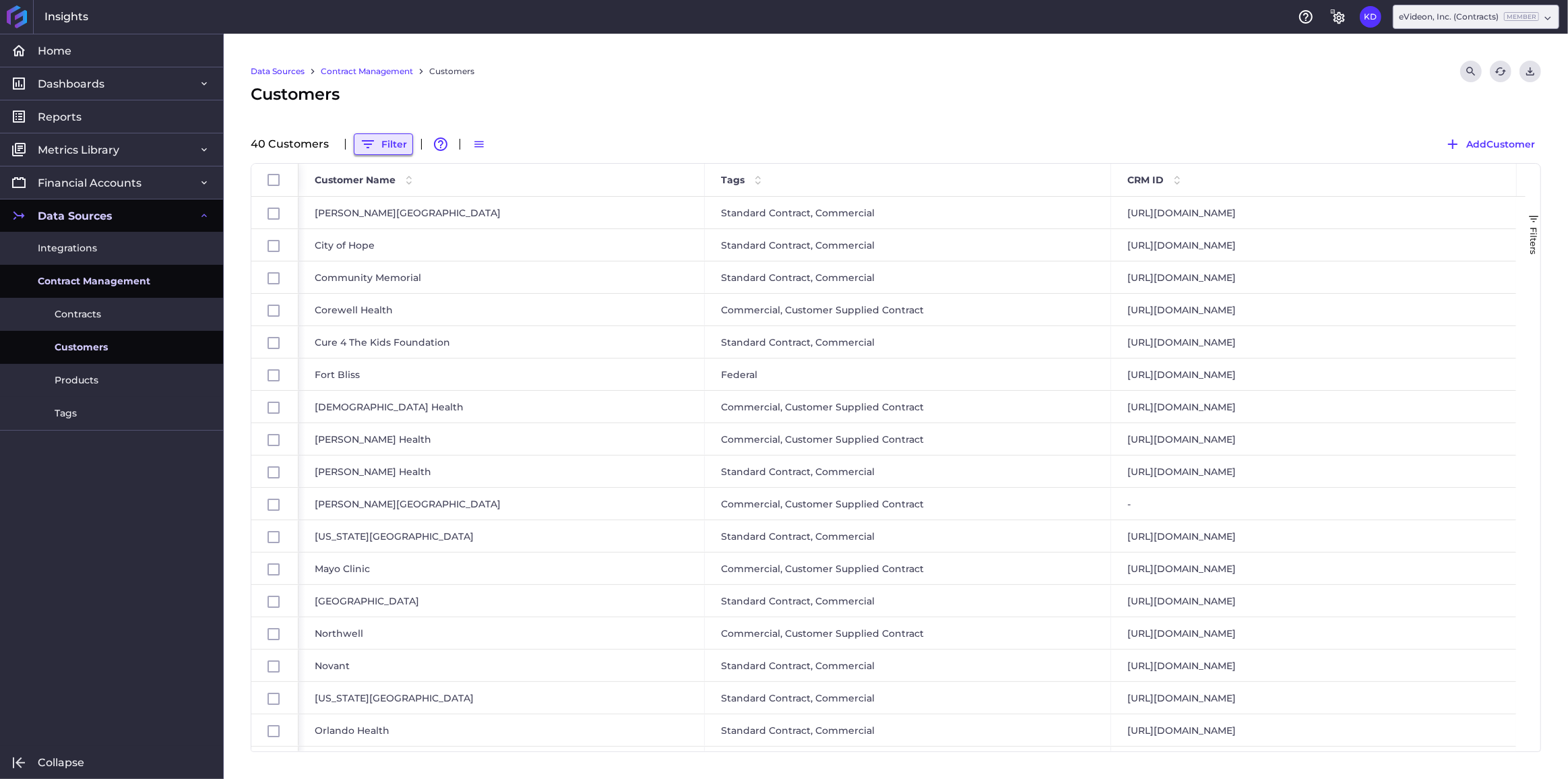
click at [387, 139] on button "Filter" at bounding box center [384, 144] width 60 height 22
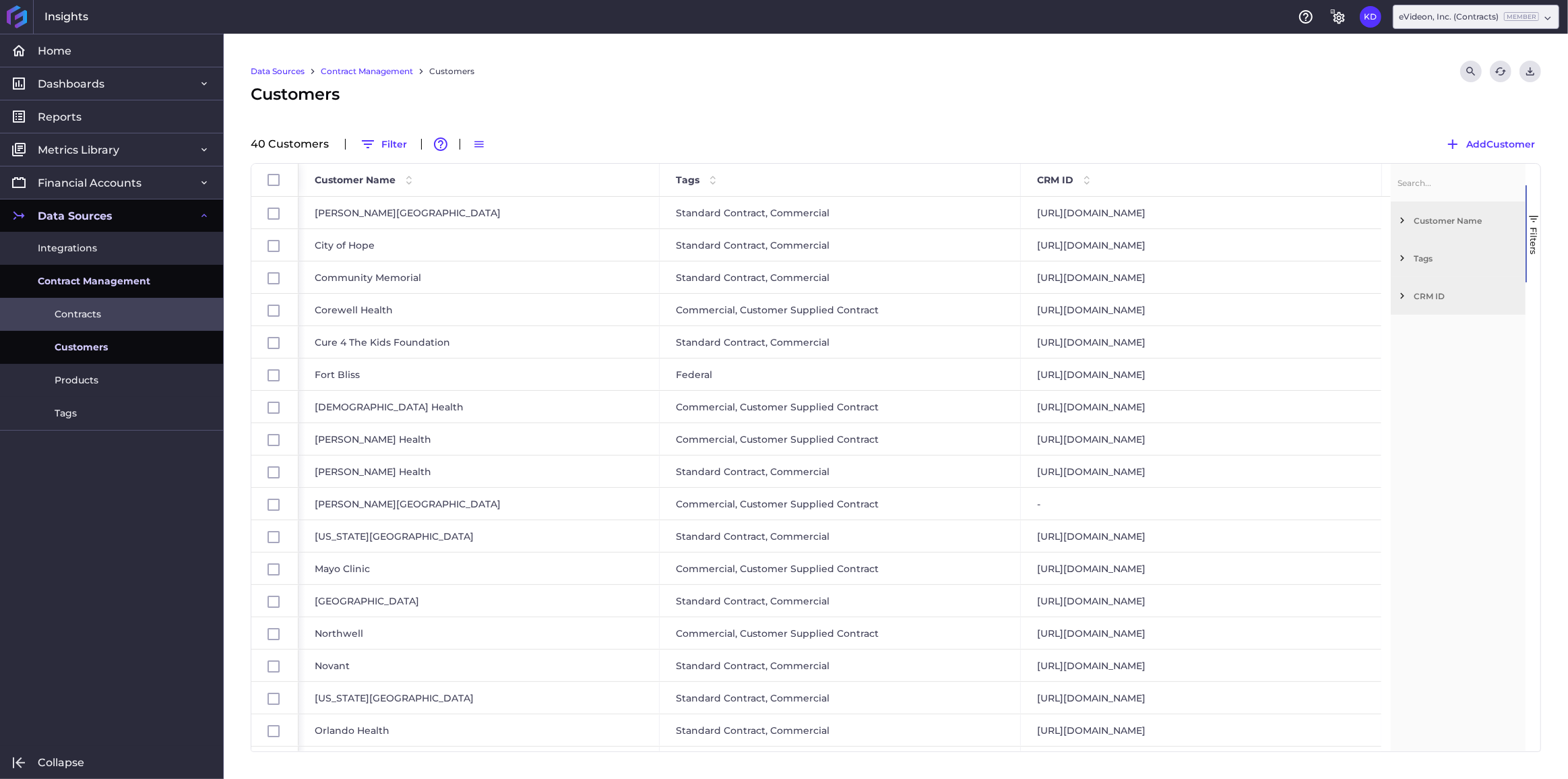
click at [82, 314] on span "Contracts" at bounding box center [77, 314] width 47 height 14
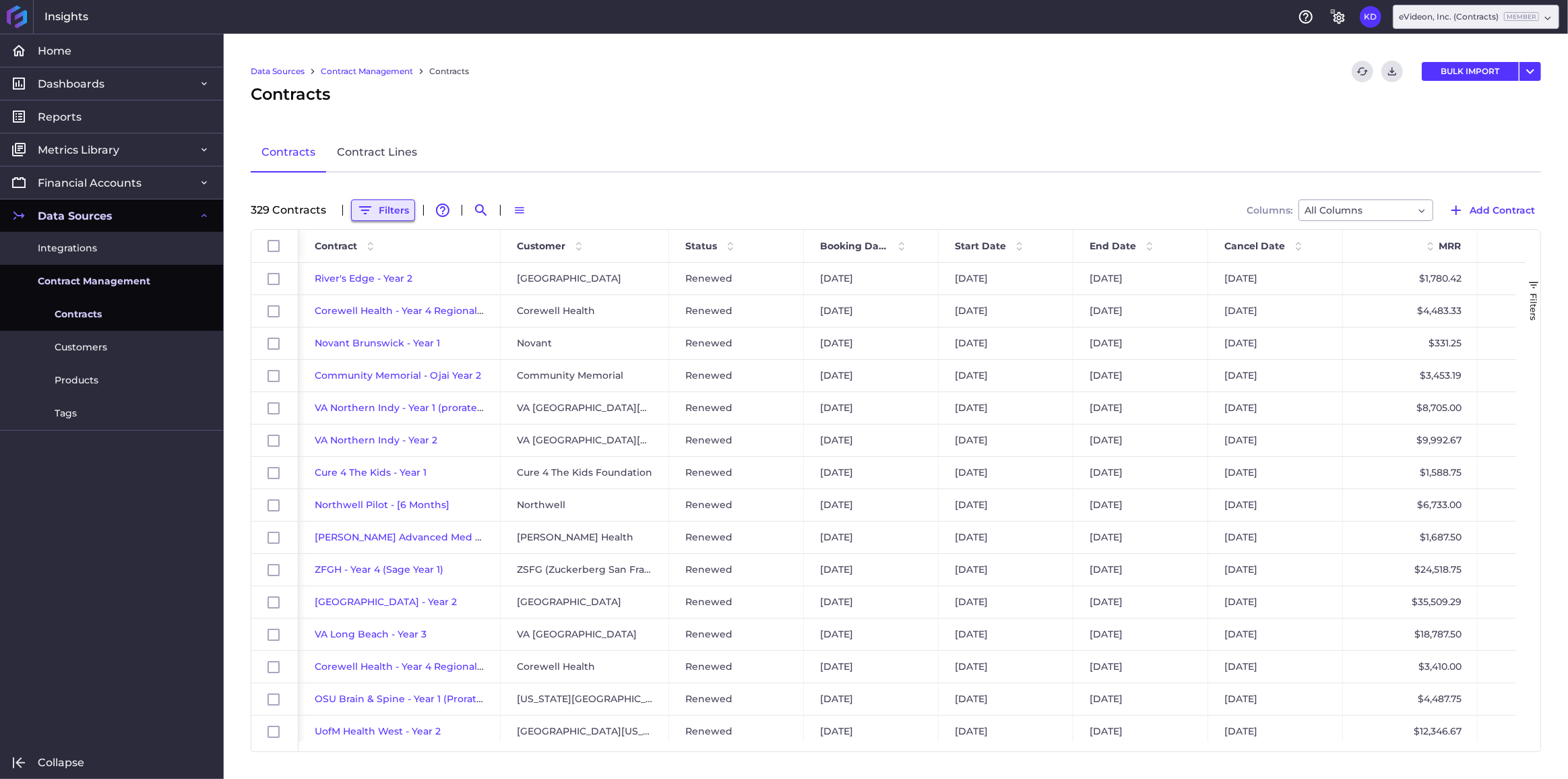
click at [392, 202] on button "Filters" at bounding box center [383, 210] width 64 height 22
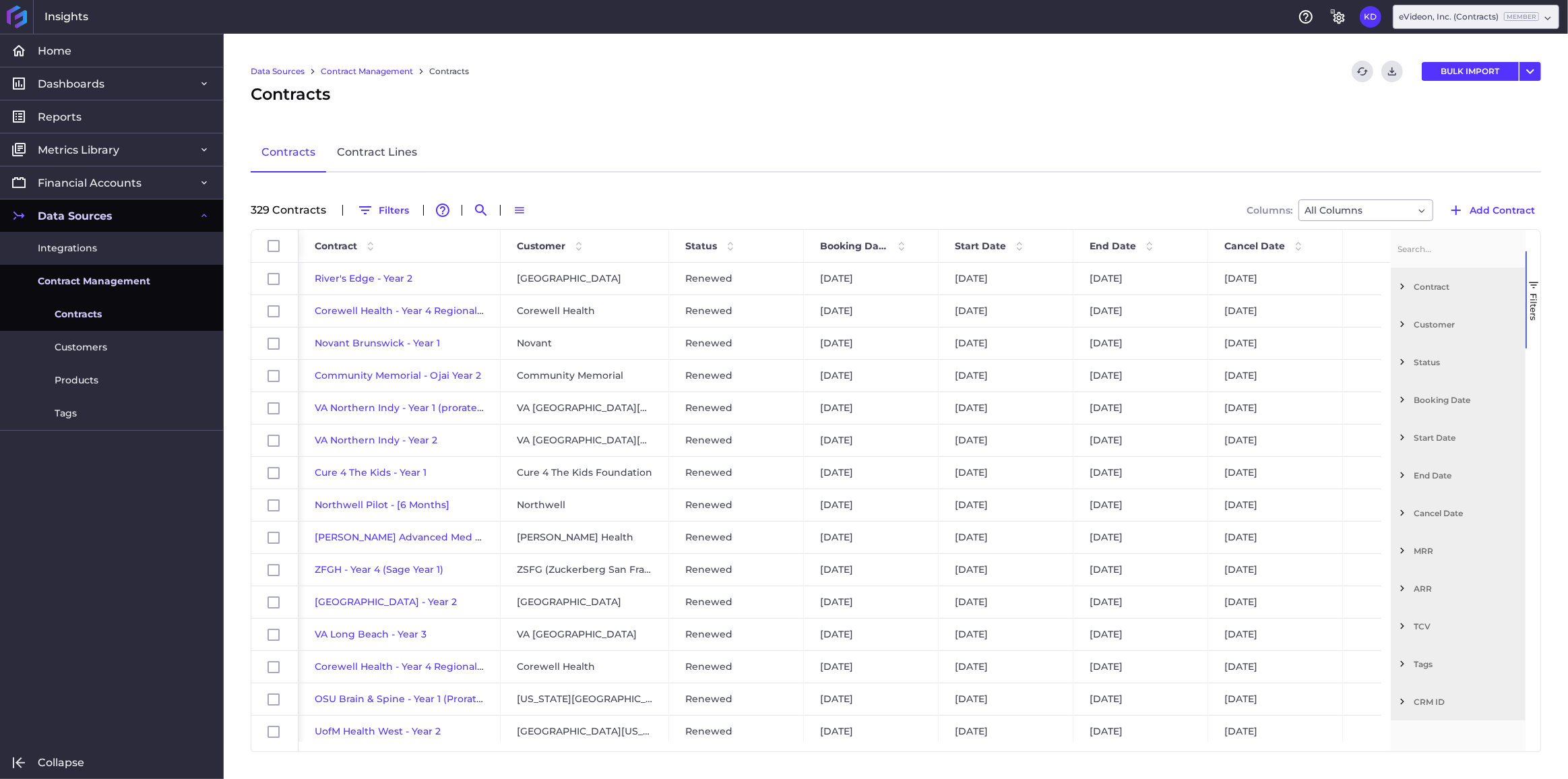
click at [1413, 307] on div "Customer" at bounding box center [1457, 324] width 134 height 38
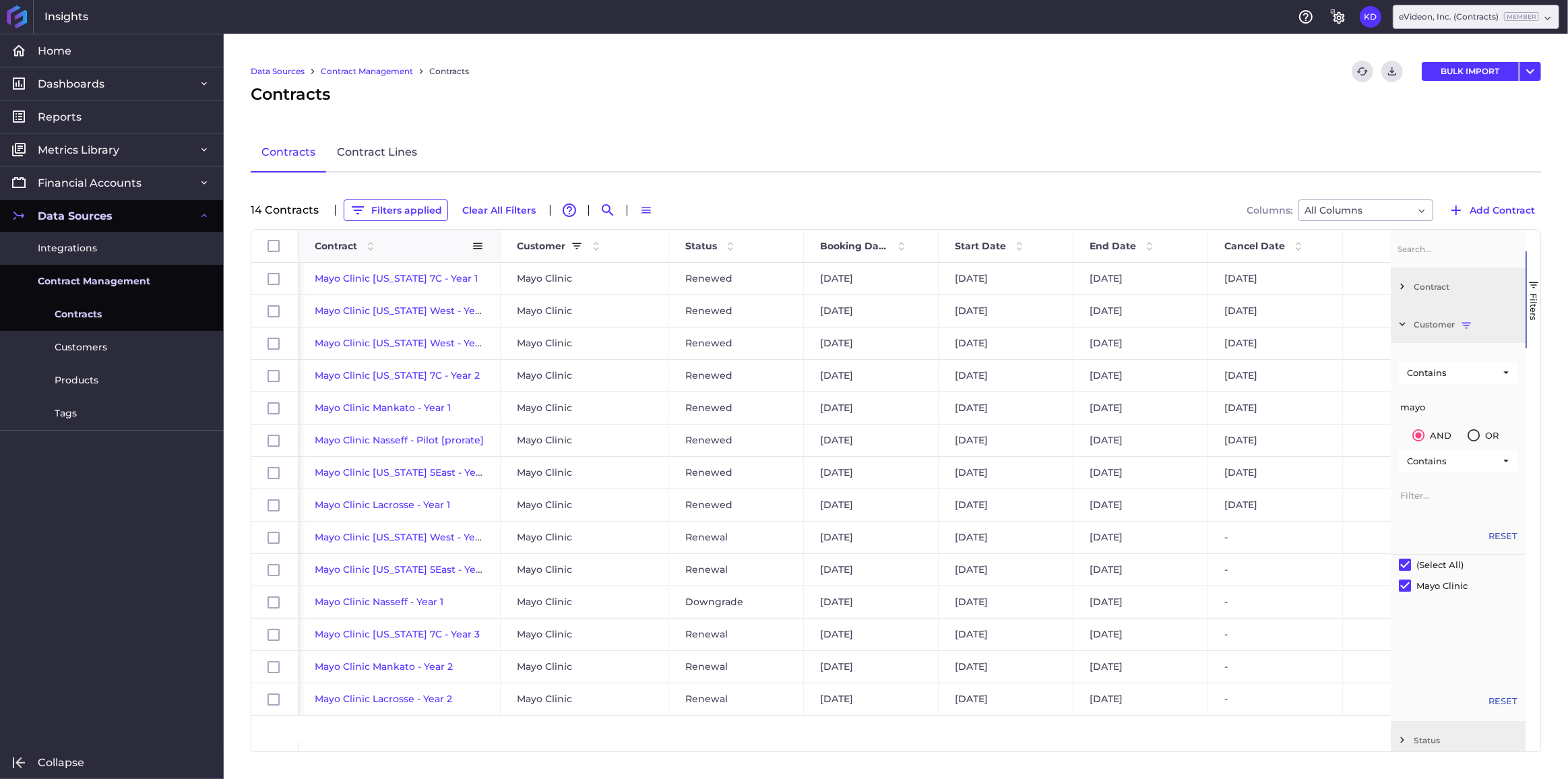
type input "mayo"
click at [328, 243] on span "Contract" at bounding box center [336, 246] width 42 height 12
click at [995, 241] on span "Start Date" at bounding box center [980, 246] width 51 height 12
click at [340, 247] on span "Contract" at bounding box center [336, 246] width 42 height 12
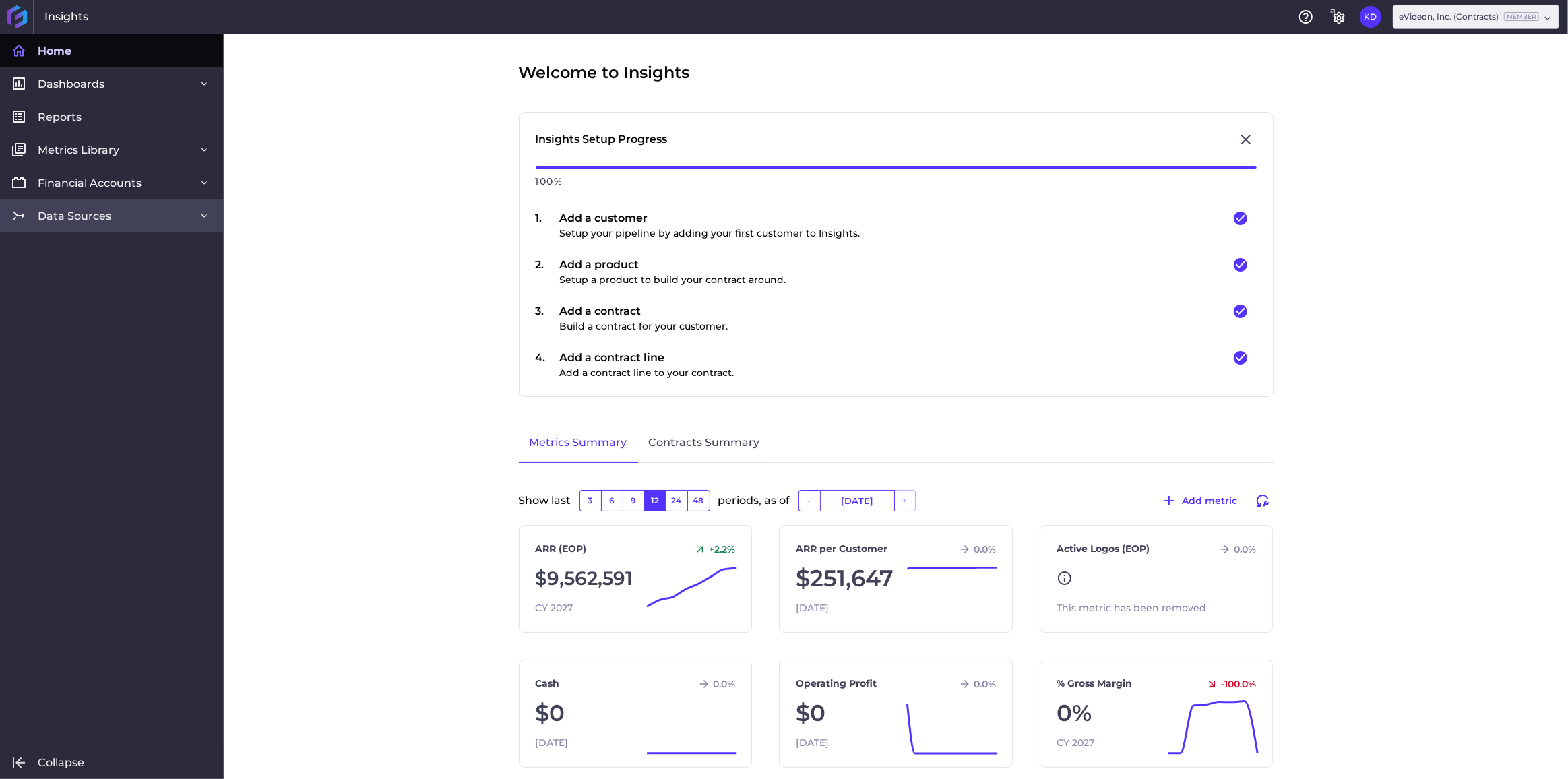
click at [74, 223] on link "Data Sources" at bounding box center [112, 215] width 223 height 33
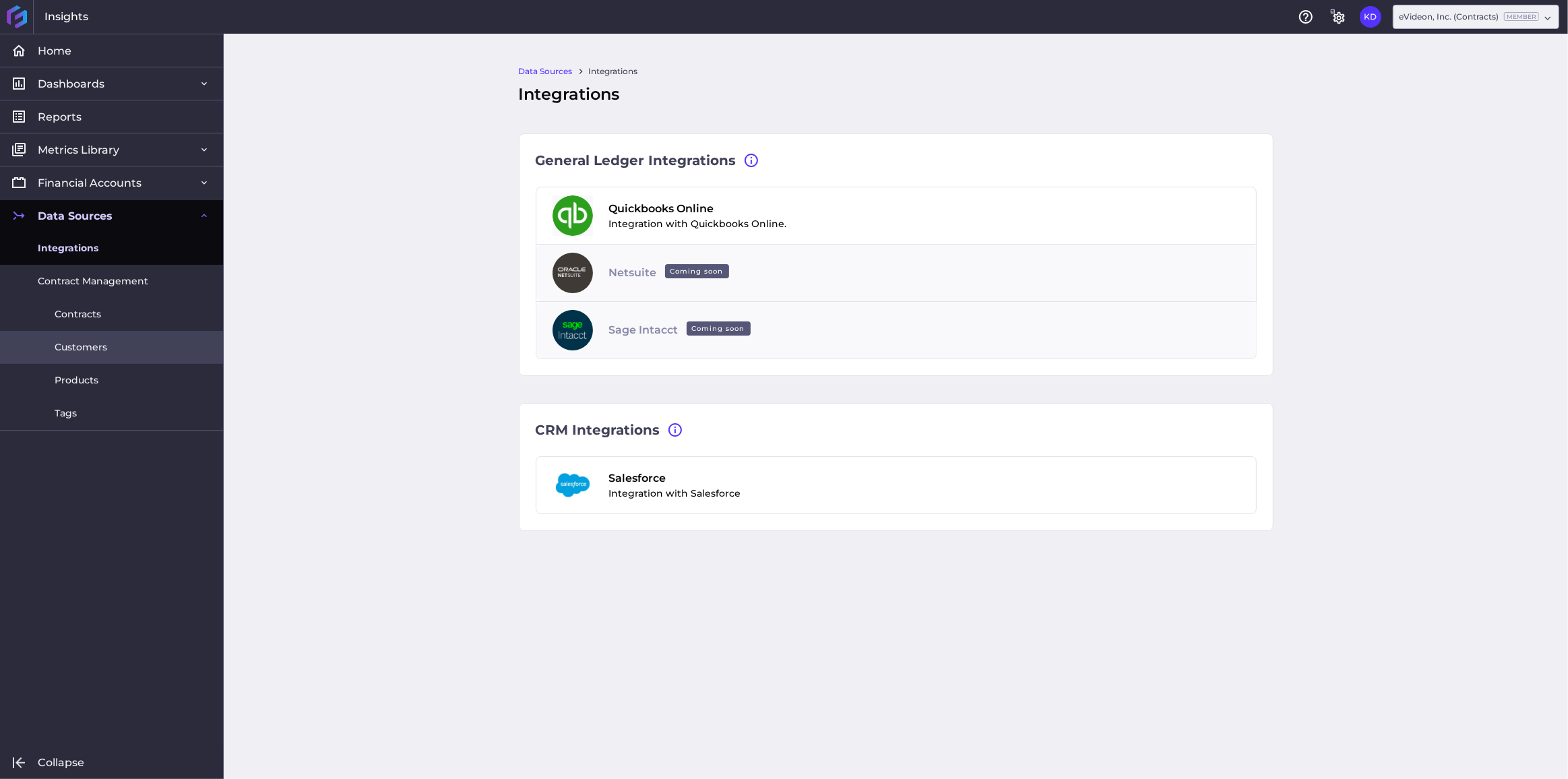
click at [82, 344] on span "Customers" at bounding box center [81, 347] width 53 height 14
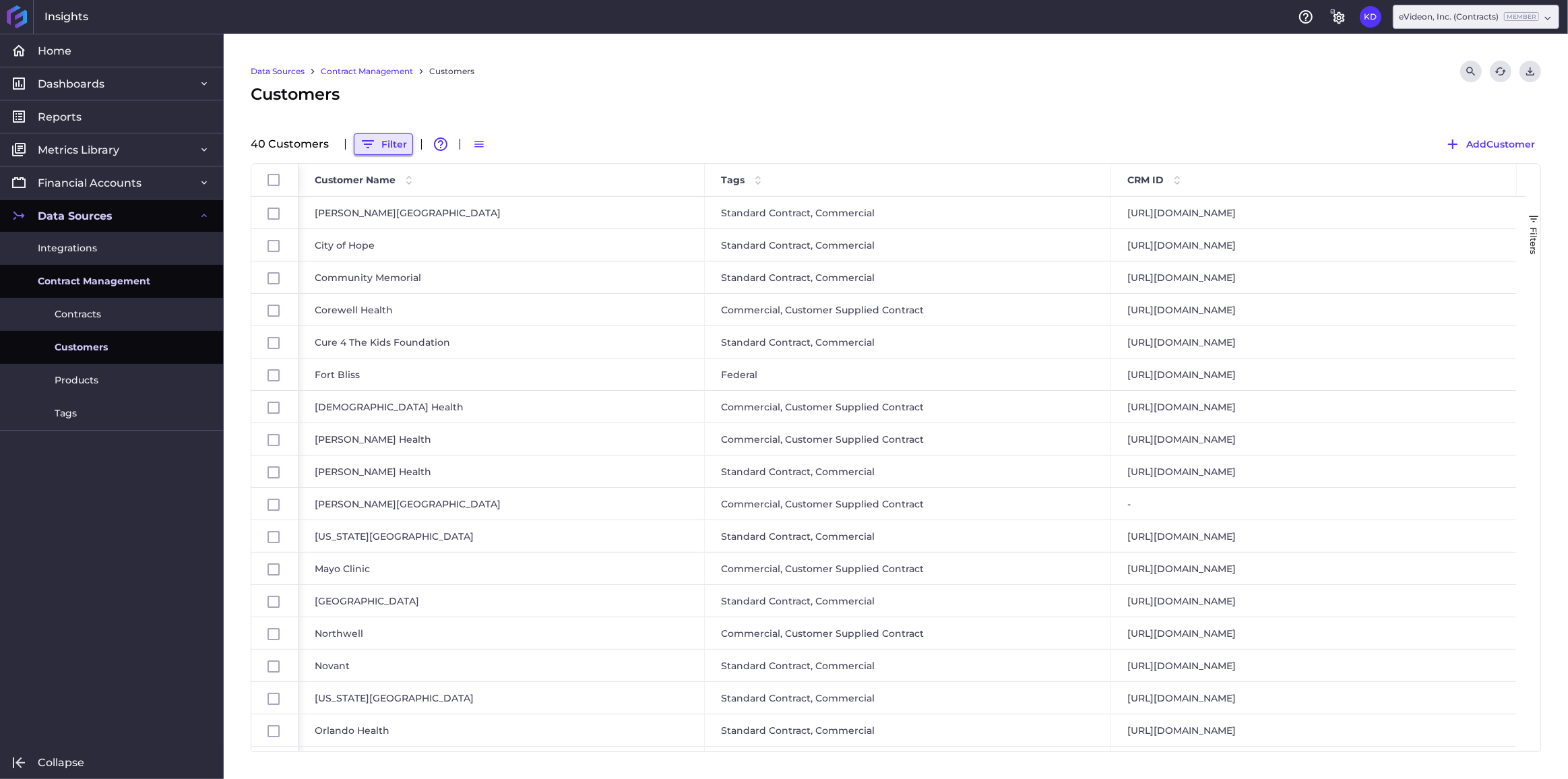
click at [393, 141] on button "Filter" at bounding box center [384, 144] width 60 height 22
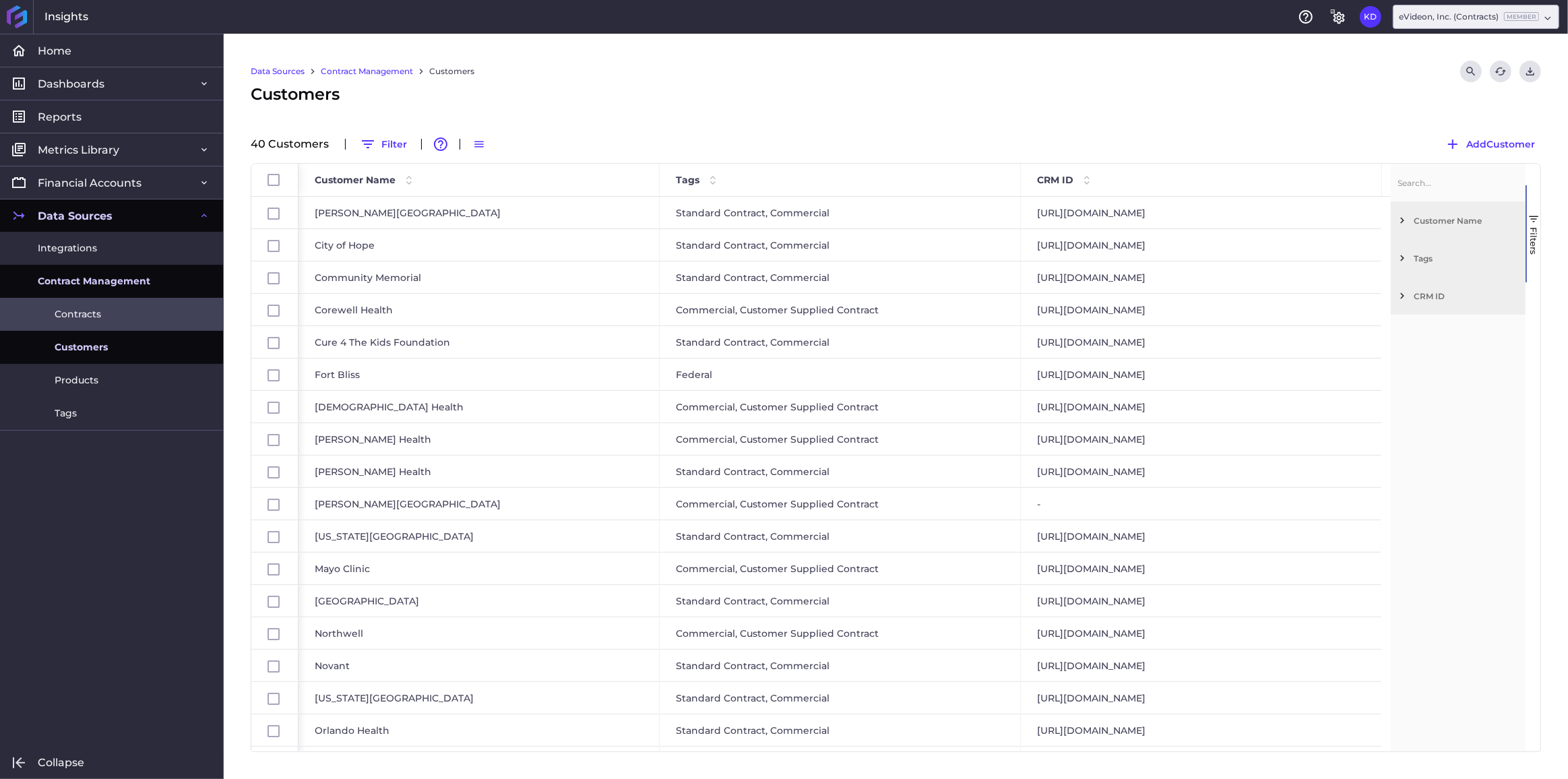
click at [116, 302] on link "Contracts" at bounding box center [112, 314] width 223 height 33
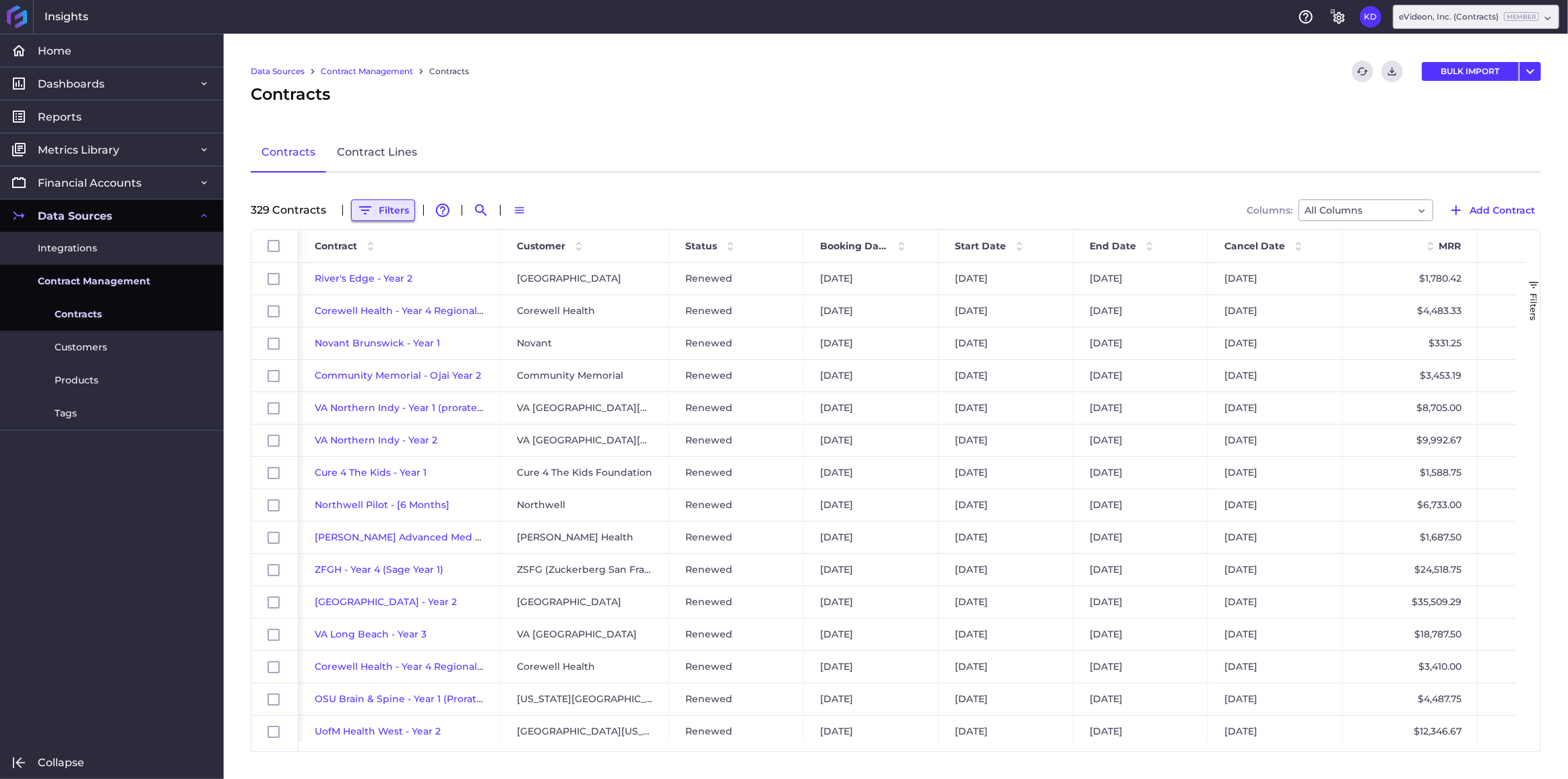
click at [377, 207] on button "Filters" at bounding box center [383, 210] width 64 height 22
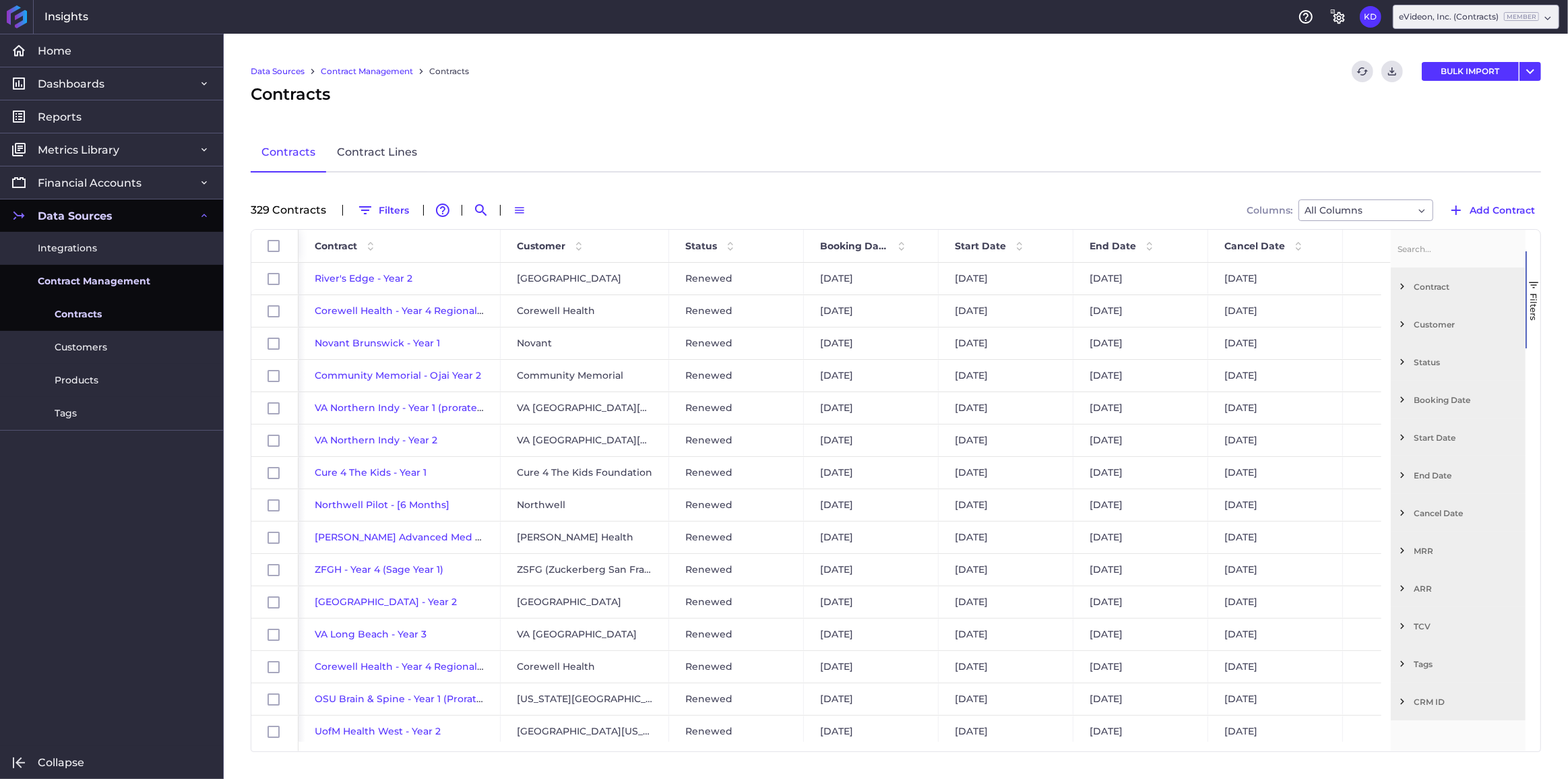
click at [1399, 315] on div "Customer" at bounding box center [1457, 324] width 134 height 38
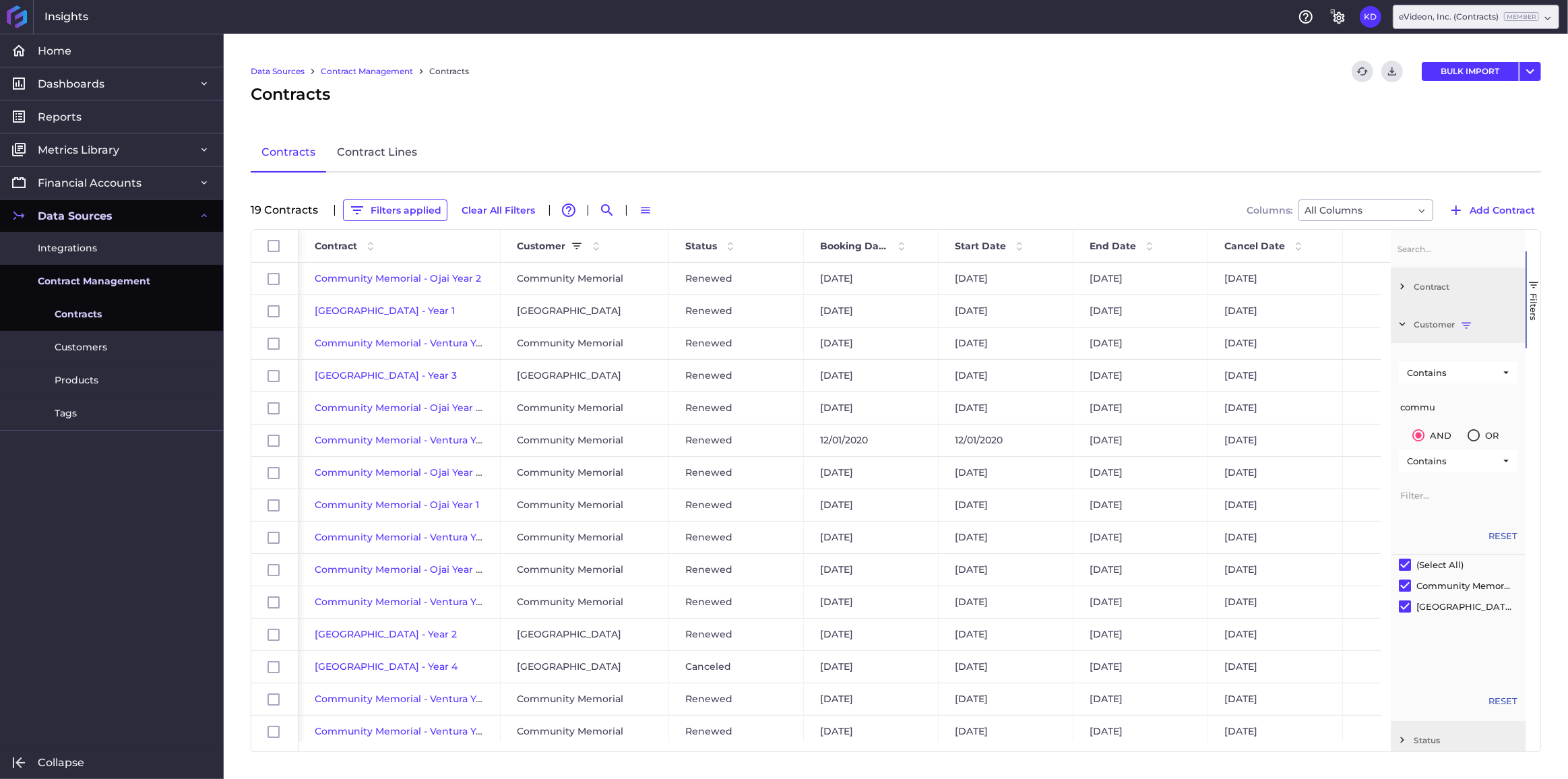
type input "commu"
click at [1405, 605] on input "Filter List" at bounding box center [1405, 606] width 12 height 12
checkbox input "false"
click at [340, 240] on span "Contract" at bounding box center [336, 246] width 42 height 12
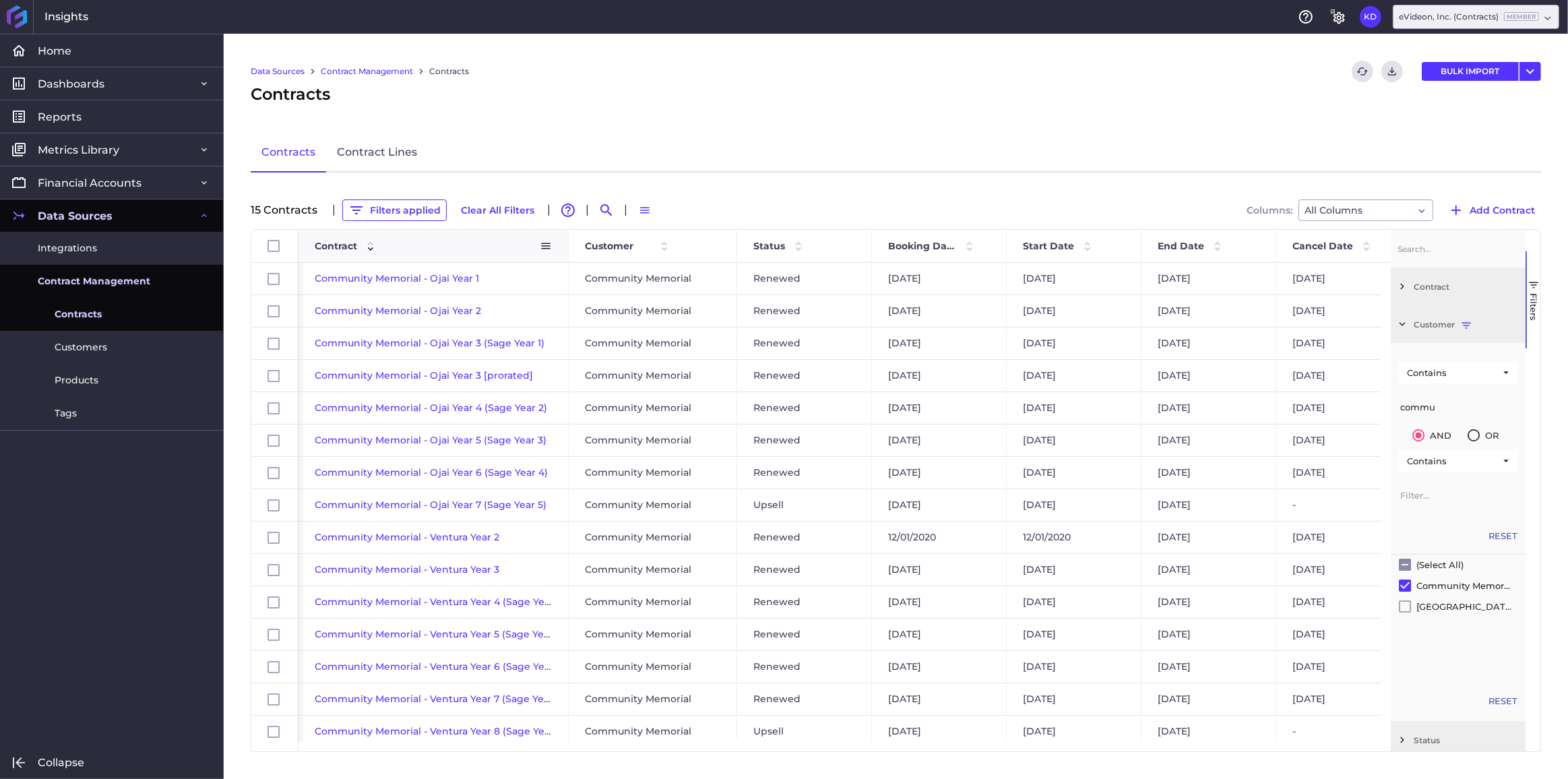
drag, startPoint x: 496, startPoint y: 250, endPoint x: 565, endPoint y: 248, distance: 69.0
click at [565, 248] on div "Contract 1" at bounding box center [434, 246] width 271 height 32
